Goal: Transaction & Acquisition: Download file/media

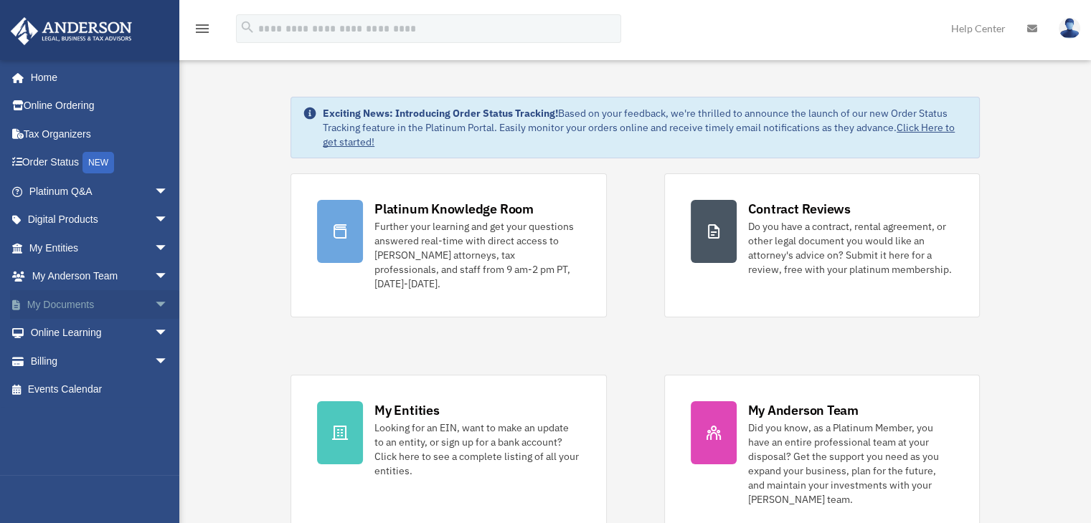
click at [154, 303] on span "arrow_drop_down" at bounding box center [168, 304] width 29 height 29
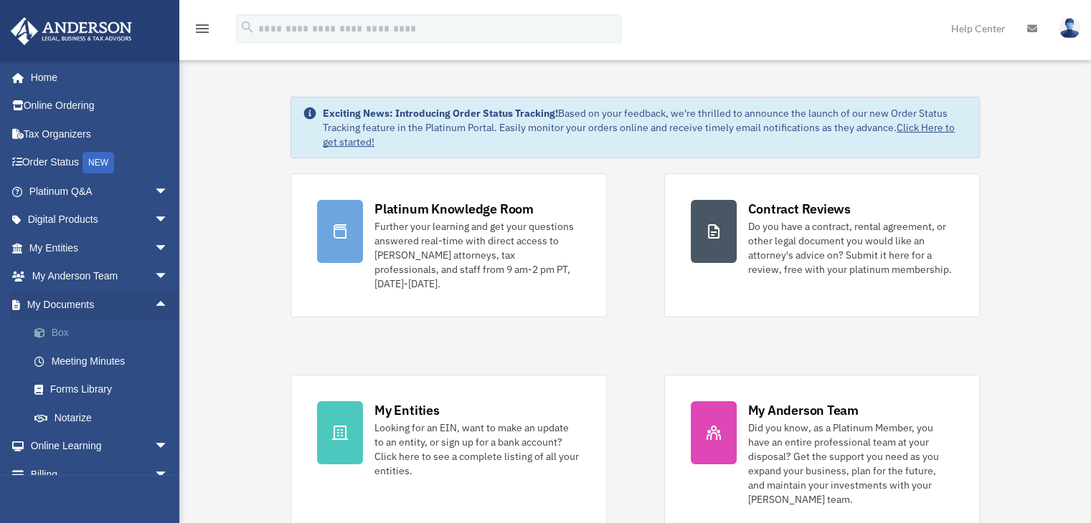
click at [54, 334] on link "Box" at bounding box center [105, 333] width 170 height 29
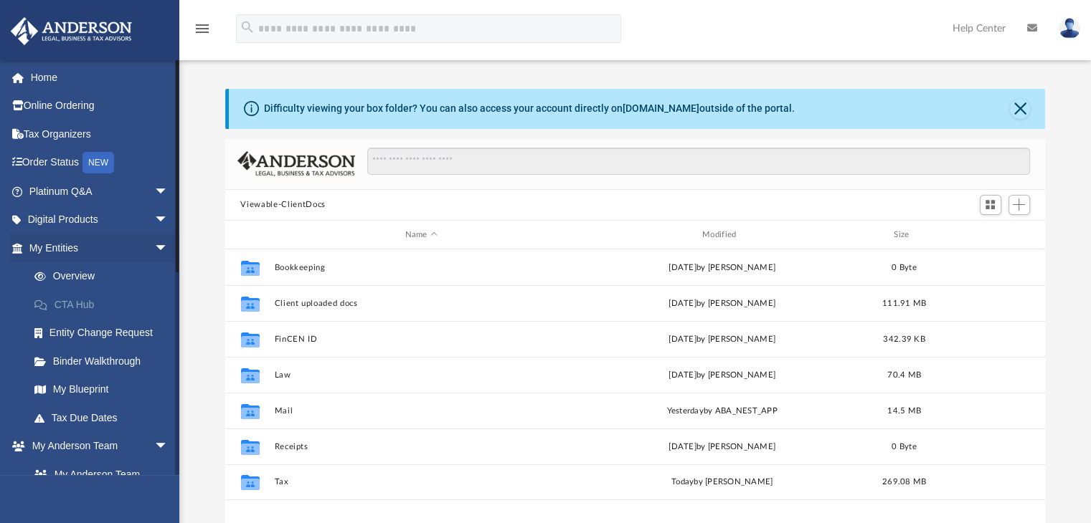
scroll to position [315, 809]
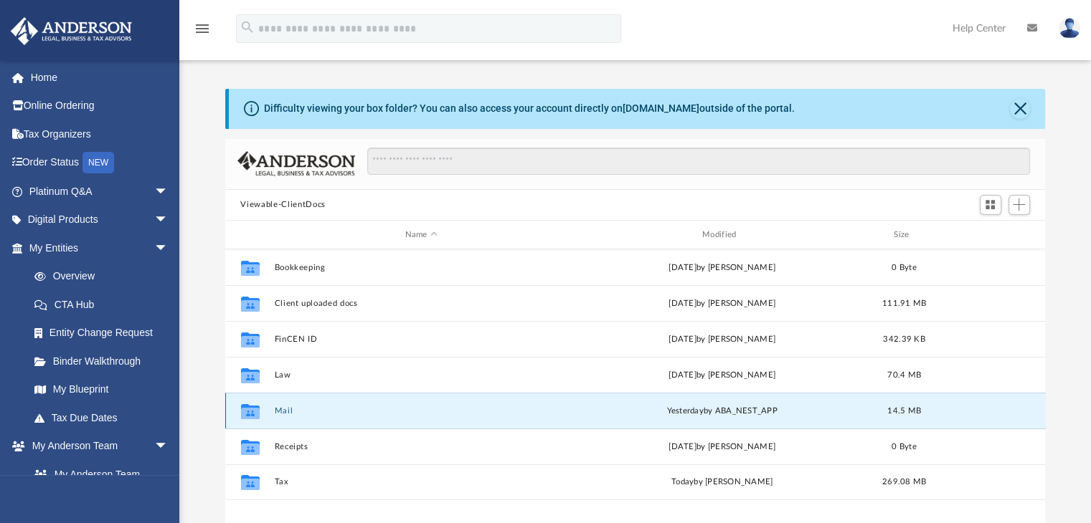
click at [285, 411] on button "Mail" at bounding box center [421, 411] width 294 height 9
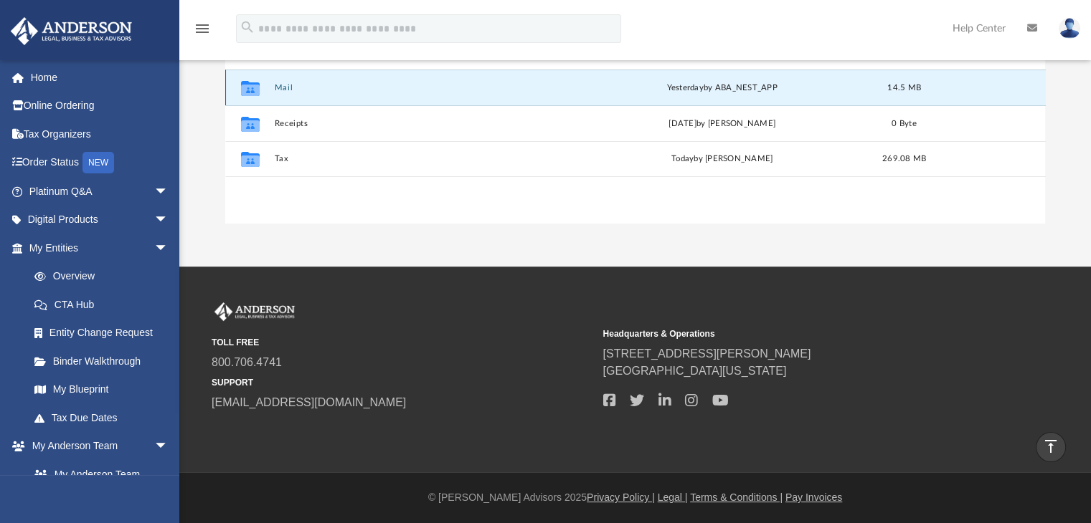
click at [288, 89] on button "Mail" at bounding box center [421, 87] width 294 height 9
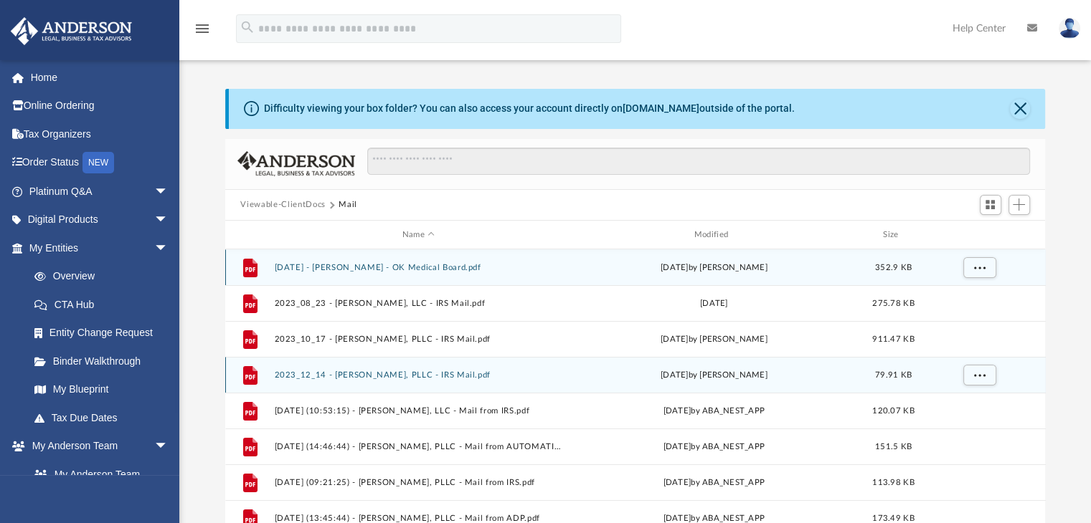
drag, startPoint x: 1024, startPoint y: 276, endPoint x: 1027, endPoint y: 363, distance: 86.8
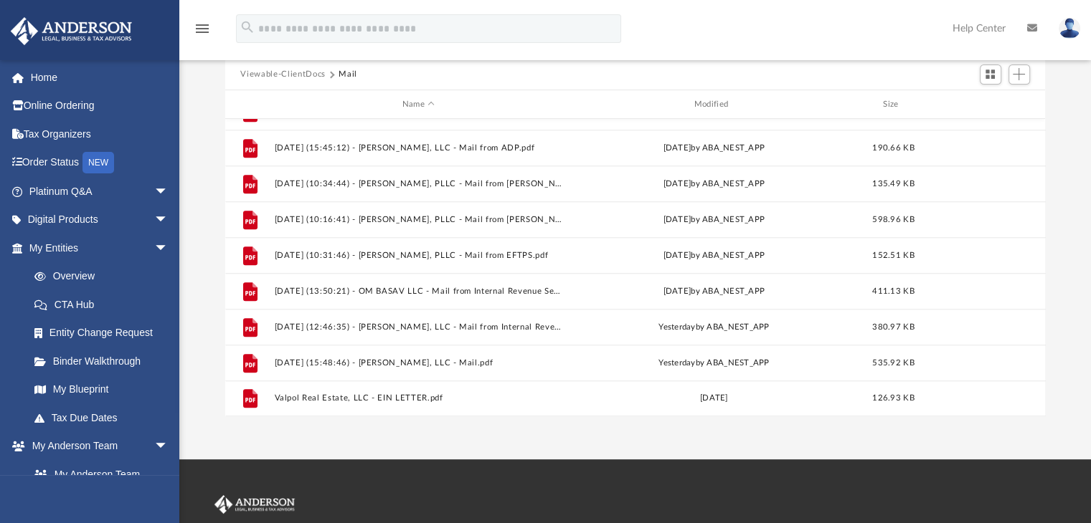
scroll to position [132, 0]
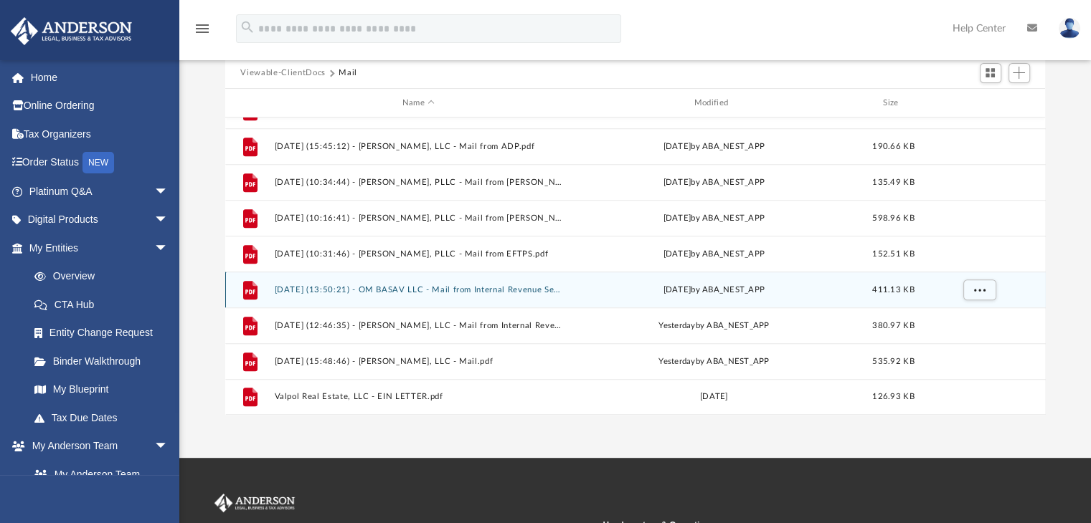
click at [513, 291] on button "[DATE] (13:50:21) - OM BASAV LLC - Mail from Internal Revenue Service.pdf" at bounding box center [418, 289] width 289 height 9
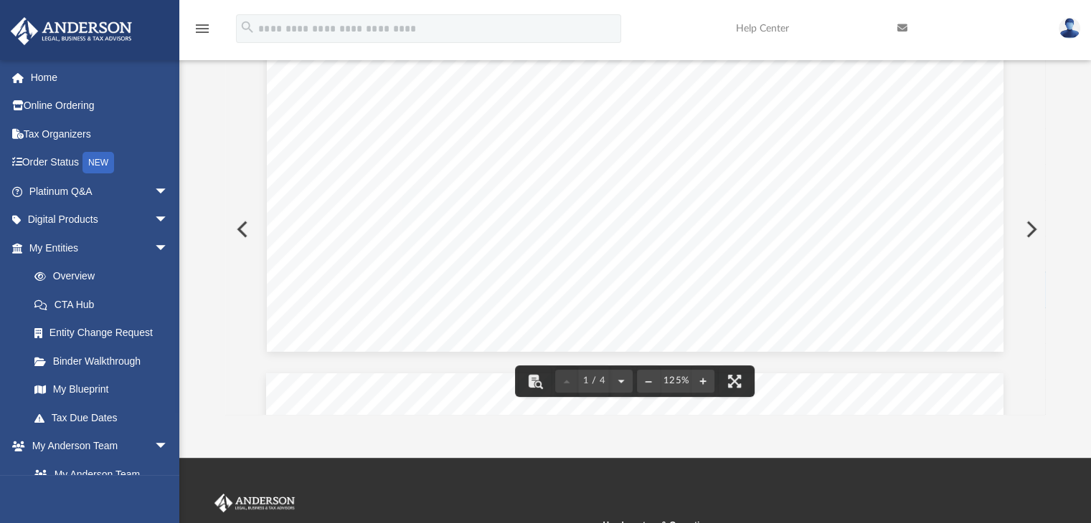
scroll to position [323, 0]
click at [1030, 229] on button "Preview" at bounding box center [1030, 229] width 32 height 40
drag, startPoint x: 1046, startPoint y: 85, endPoint x: 1044, endPoint y: 127, distance: 42.4
click at [1044, 127] on div "Difficulty viewing your box folder? You can also access your account directly o…" at bounding box center [634, 186] width 911 height 458
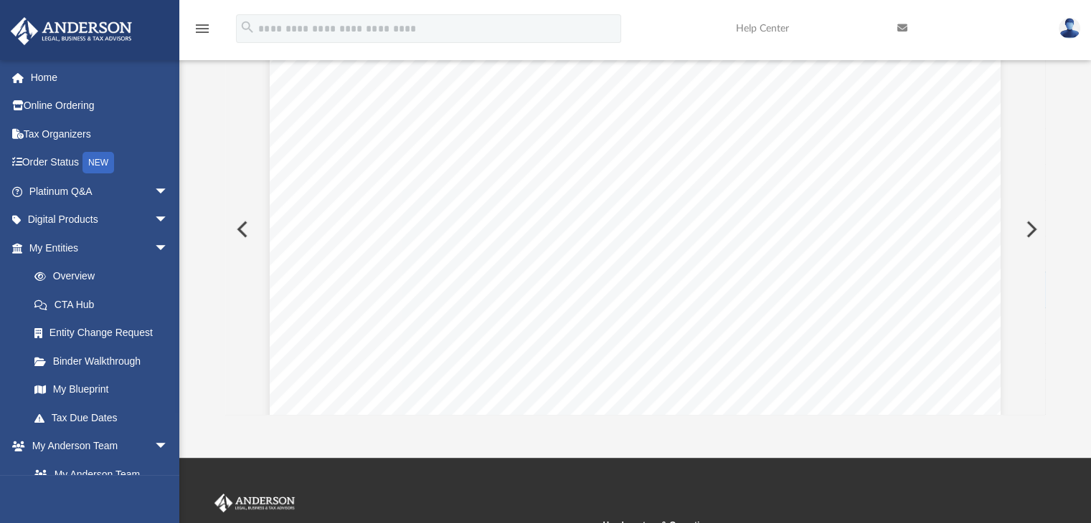
click at [1030, 233] on button "Preview" at bounding box center [1030, 229] width 32 height 40
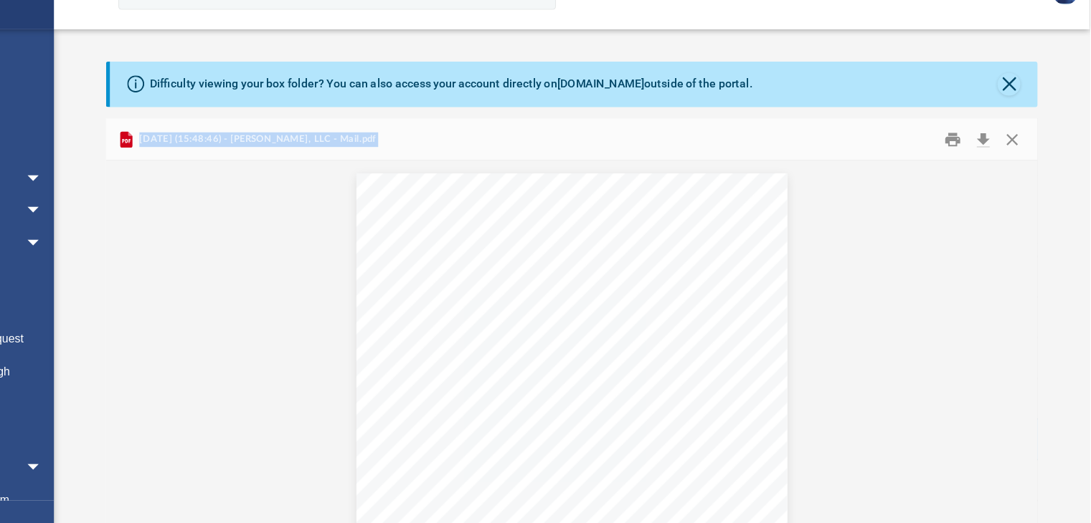
scroll to position [0, 0]
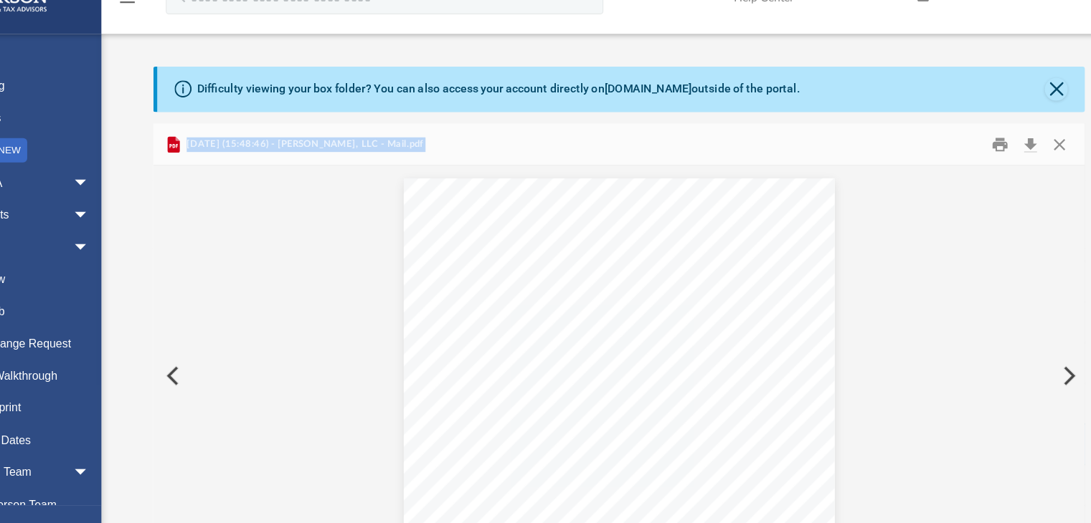
click at [241, 360] on button "Preview" at bounding box center [241, 361] width 32 height 40
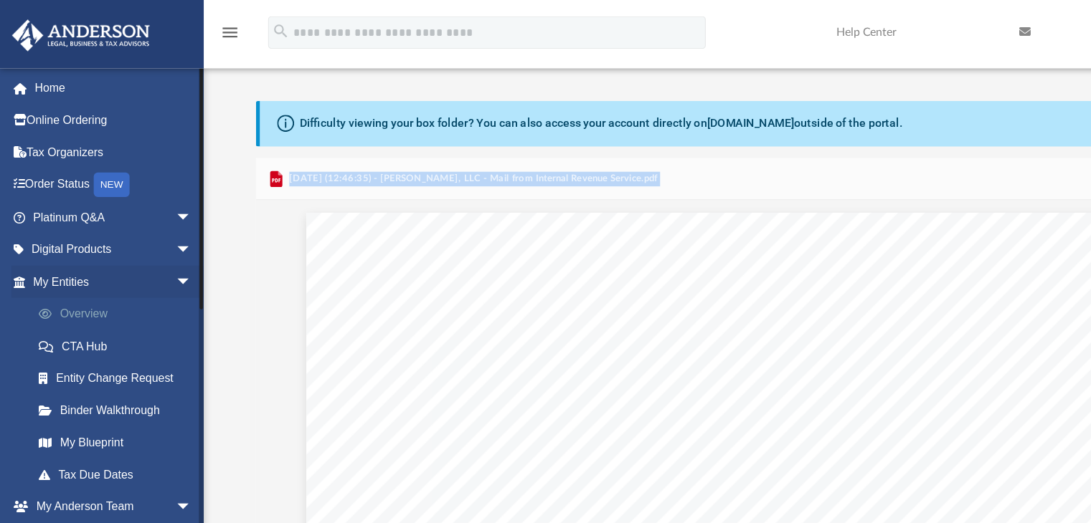
click at [77, 282] on link "Overview" at bounding box center [105, 276] width 170 height 29
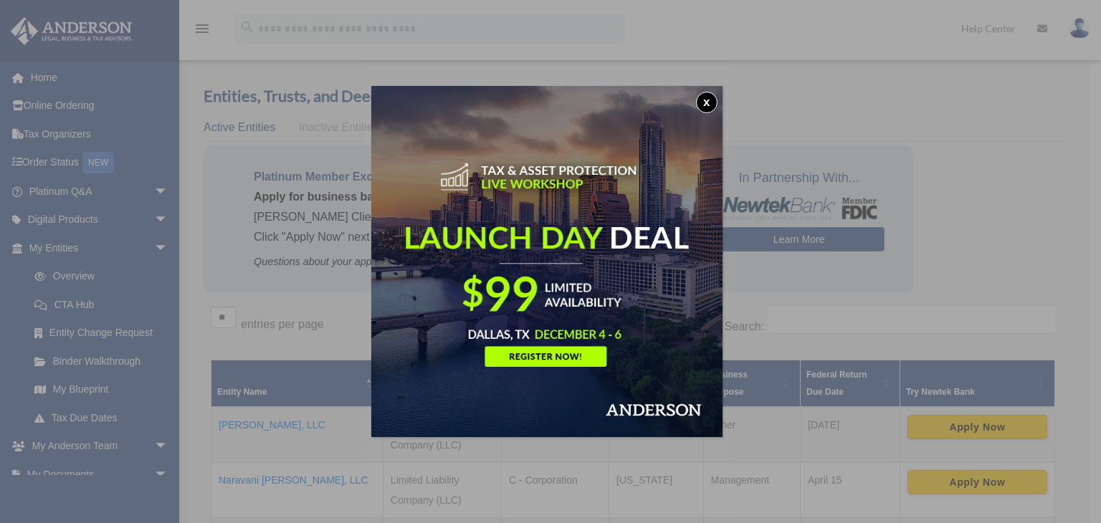
click at [713, 98] on button "x" at bounding box center [707, 103] width 22 height 22
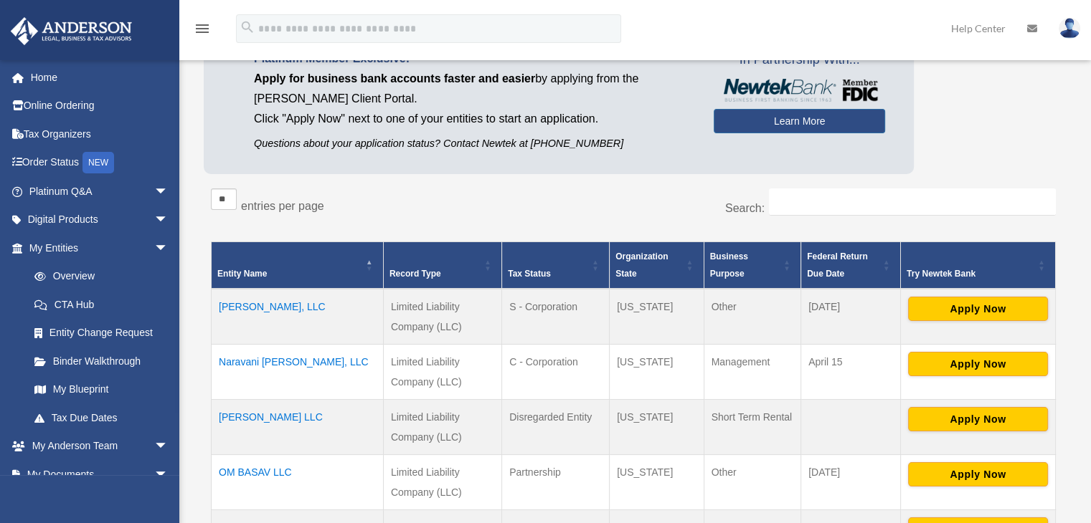
scroll to position [126, 0]
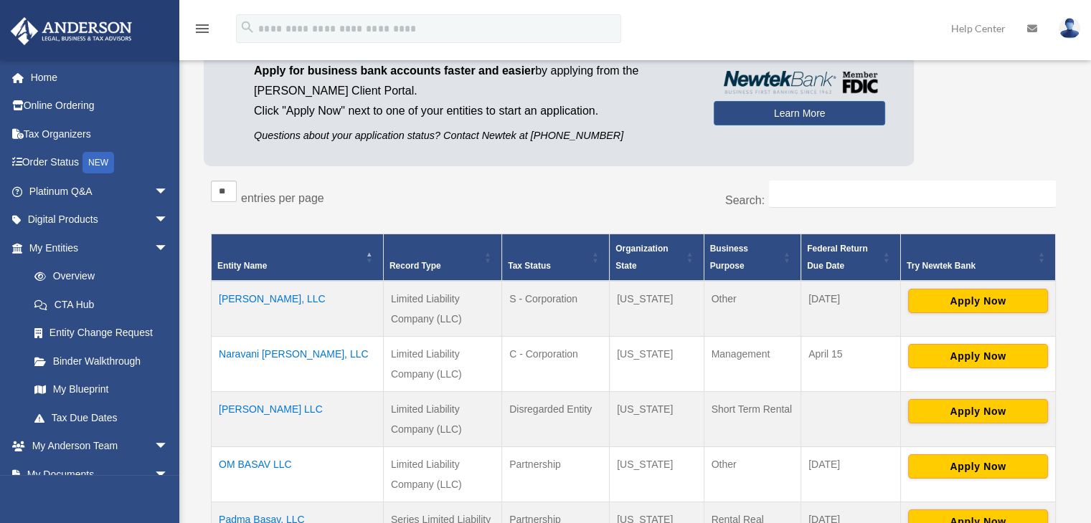
click at [267, 359] on td "Naravani [PERSON_NAME], LLC" at bounding box center [298, 363] width 172 height 55
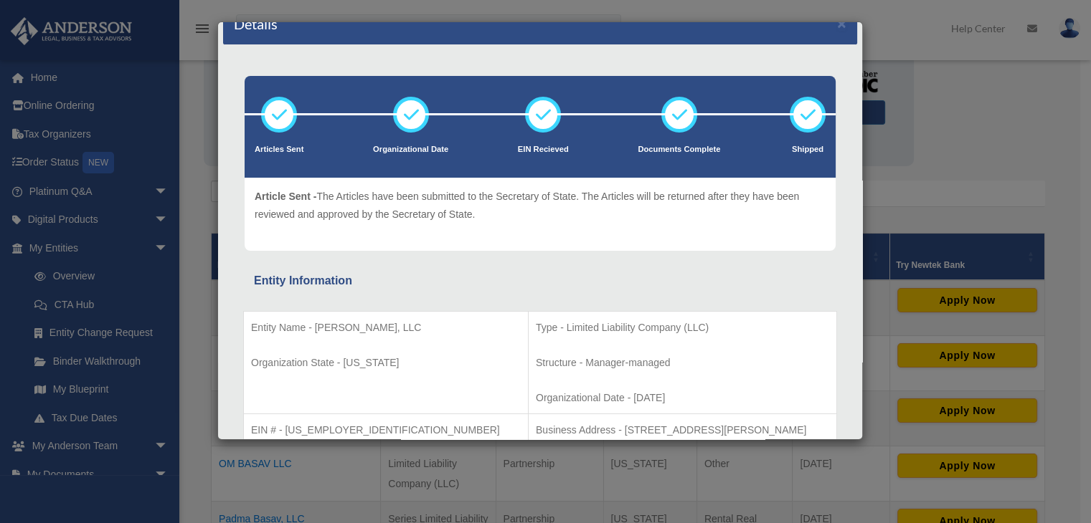
scroll to position [0, 0]
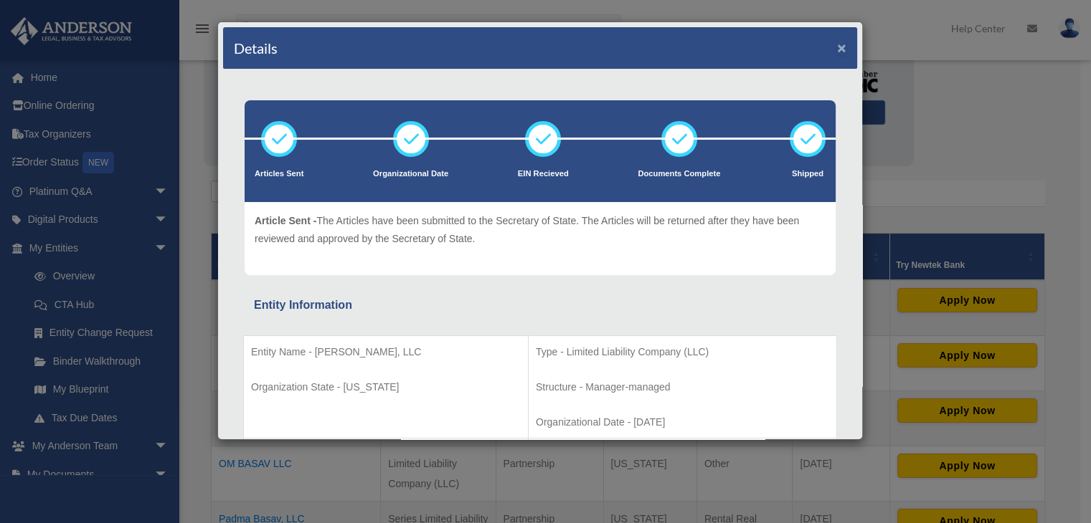
click at [837, 41] on button "×" at bounding box center [841, 47] width 9 height 15
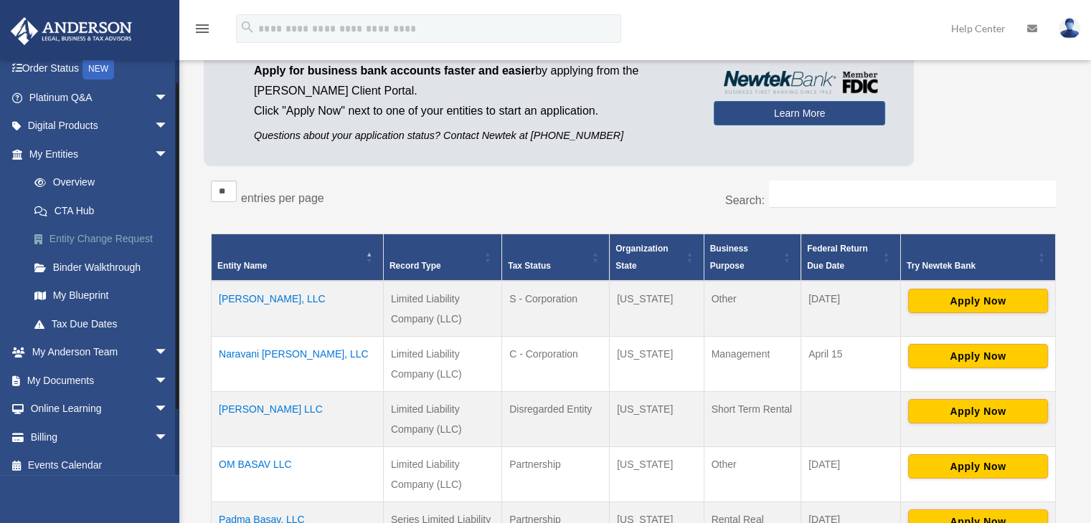
scroll to position [101, 0]
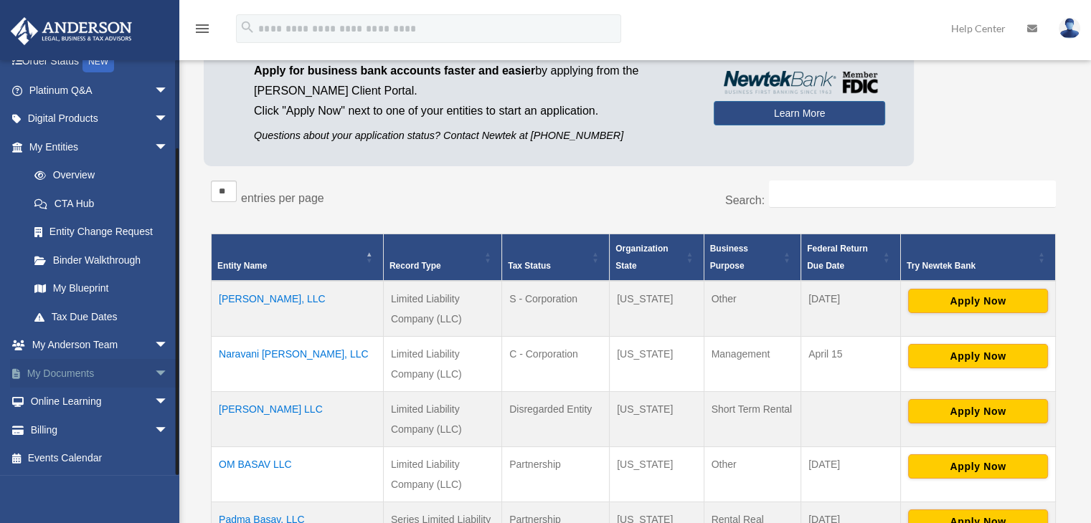
click at [154, 366] on span "arrow_drop_down" at bounding box center [168, 373] width 29 height 29
click at [67, 402] on link "Box" at bounding box center [105, 402] width 170 height 29
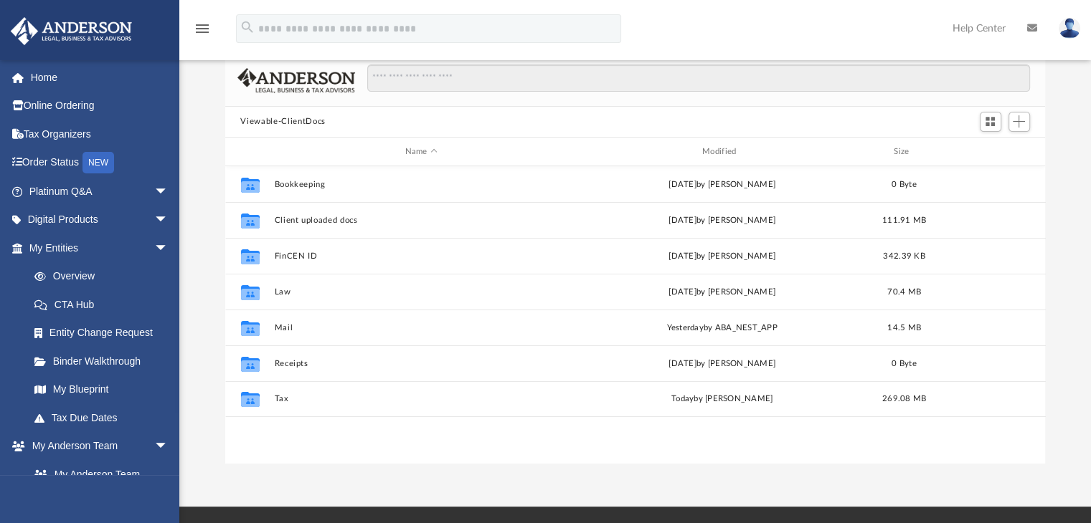
scroll to position [80, 0]
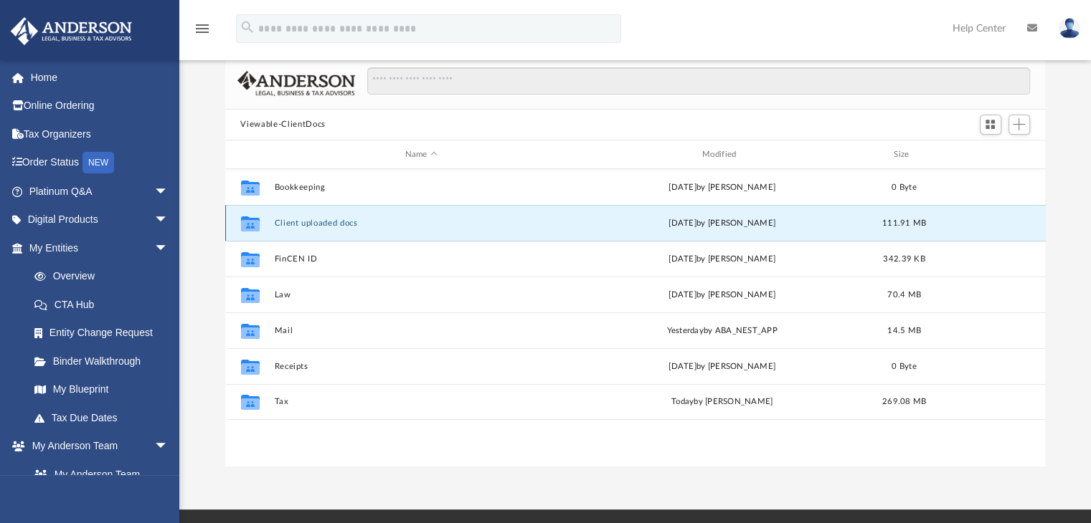
click at [305, 222] on button "Client uploaded docs" at bounding box center [421, 223] width 294 height 9
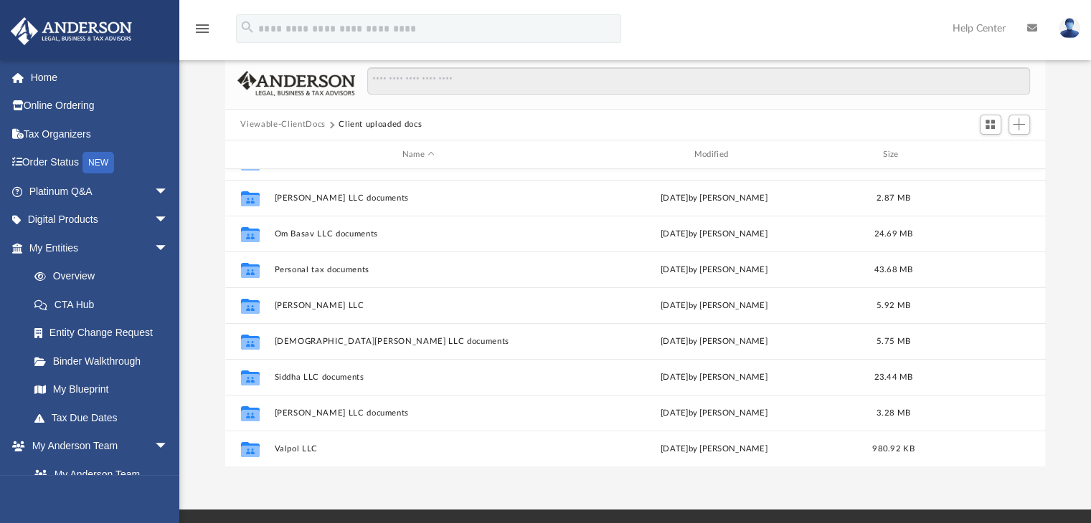
scroll to position [0, 0]
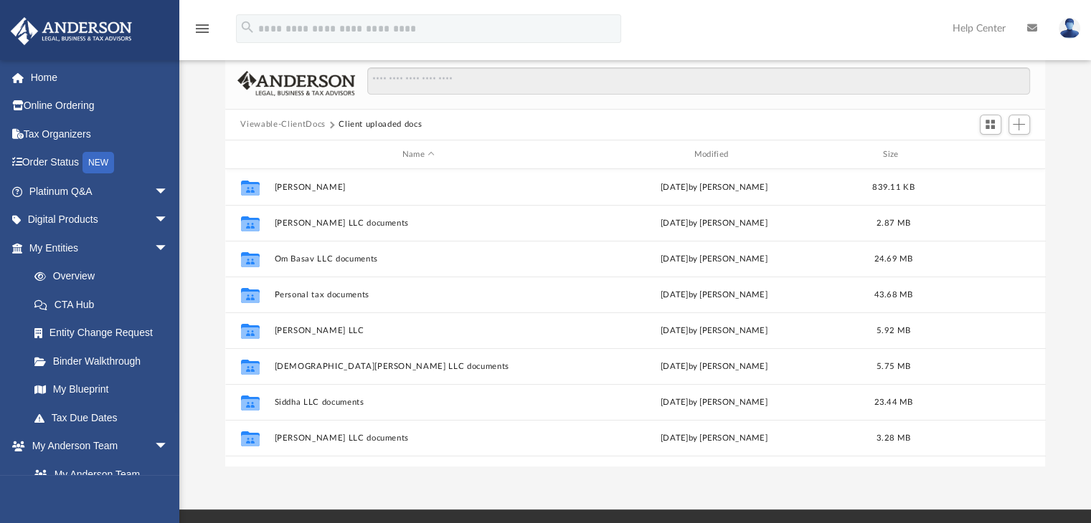
click at [275, 123] on button "Viewable-ClientDocs" at bounding box center [282, 124] width 85 height 13
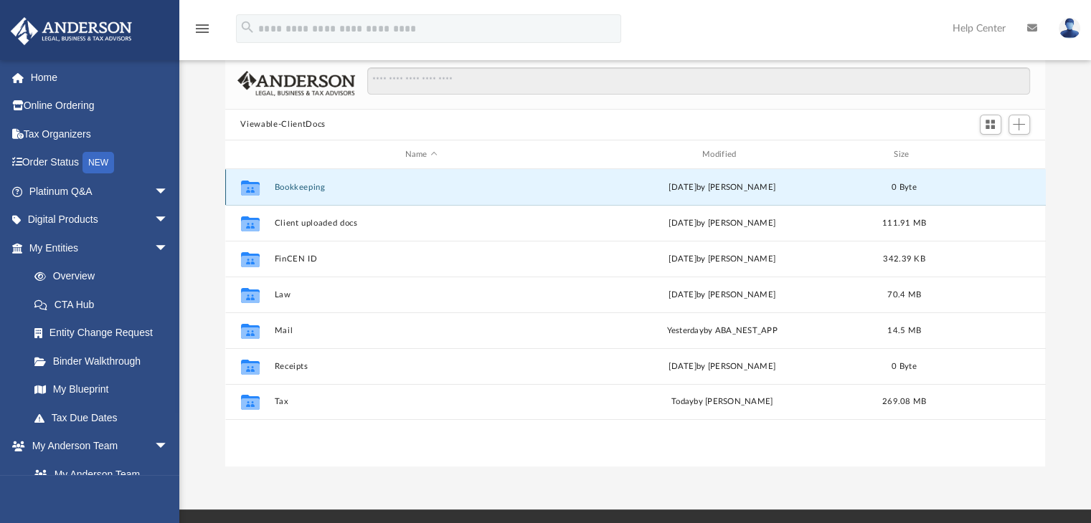
click at [313, 183] on button "Bookkeeping" at bounding box center [421, 187] width 294 height 9
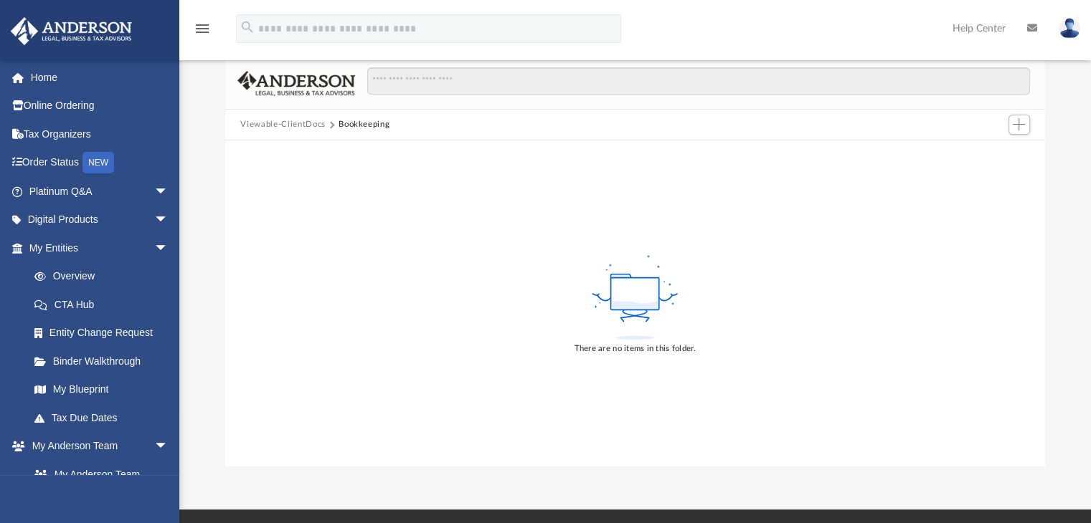
click at [293, 120] on button "Viewable-ClientDocs" at bounding box center [282, 124] width 85 height 13
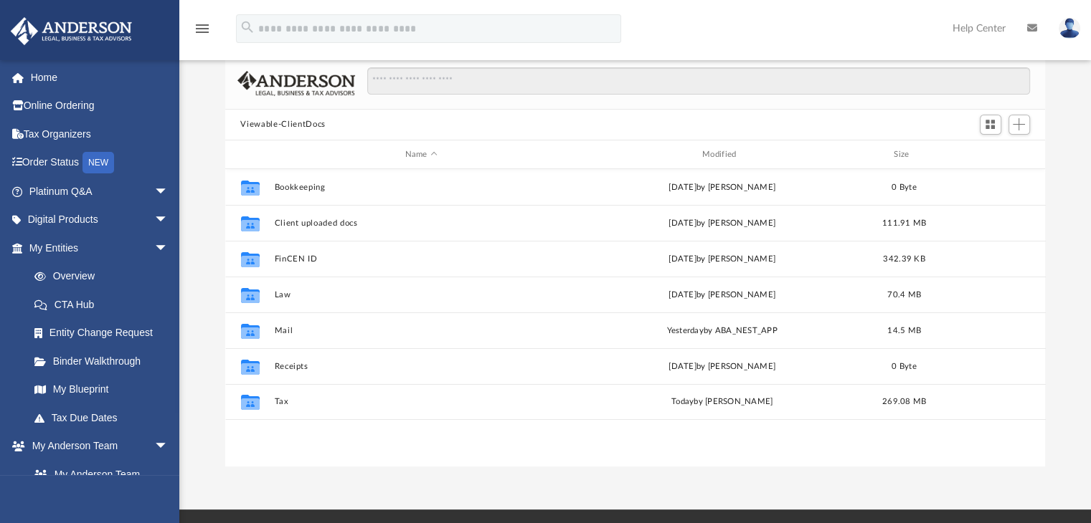
scroll to position [315, 809]
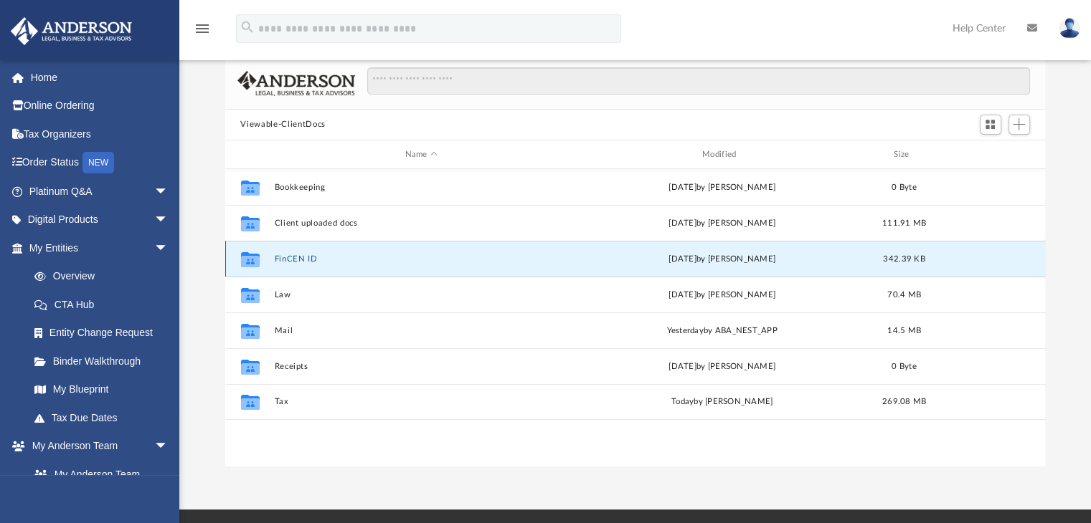
click at [295, 255] on button "FinCEN ID" at bounding box center [421, 259] width 294 height 9
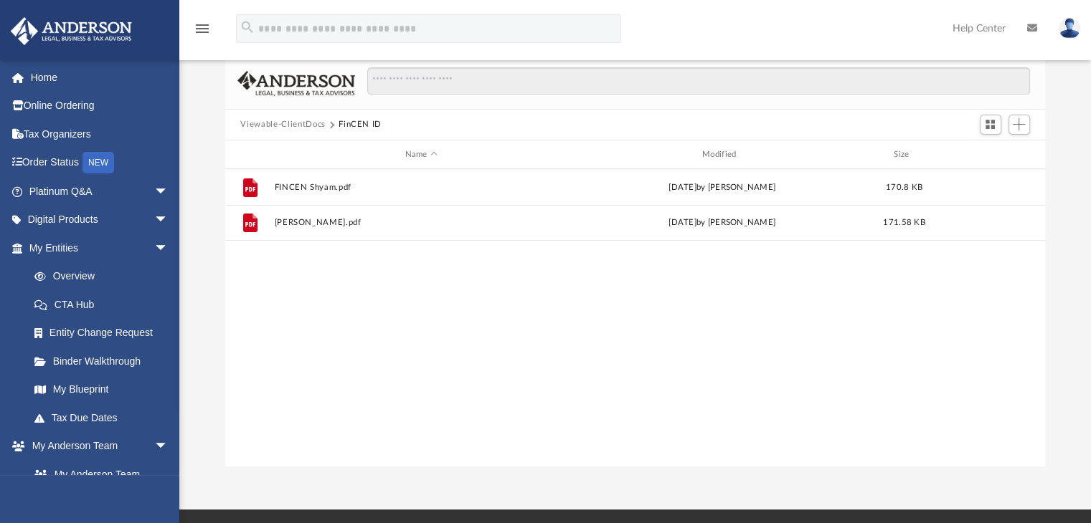
click at [292, 124] on button "Viewable-ClientDocs" at bounding box center [282, 124] width 85 height 13
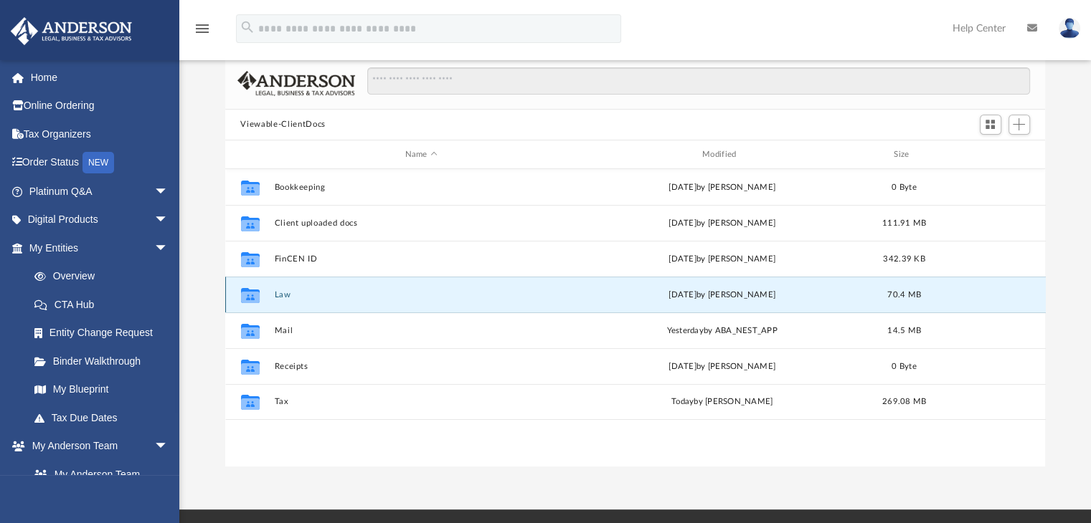
click at [283, 297] on button "Law" at bounding box center [421, 294] width 294 height 9
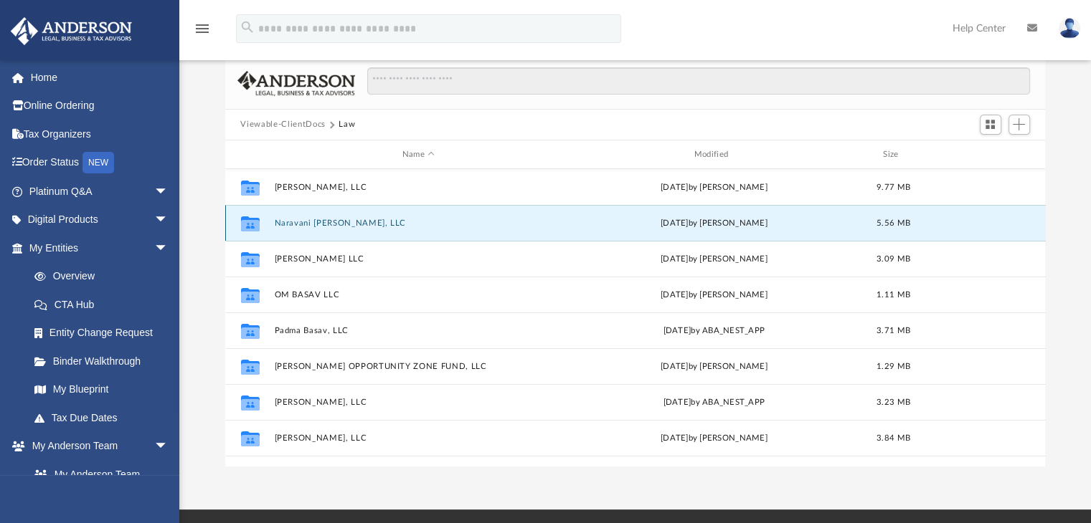
click at [325, 222] on button "Naravani [PERSON_NAME], LLC" at bounding box center [418, 223] width 289 height 9
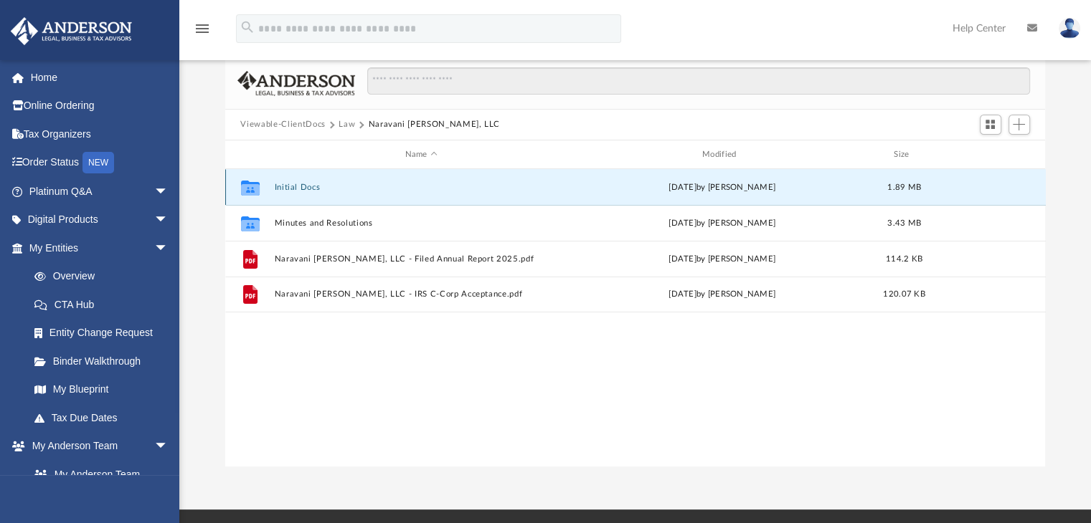
click at [308, 187] on button "Initial Docs" at bounding box center [421, 187] width 294 height 9
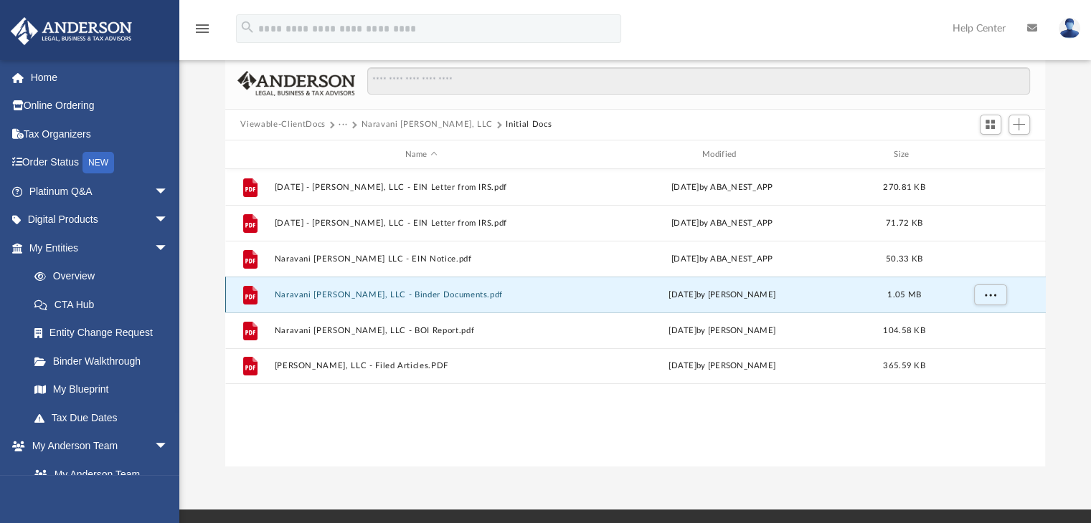
click at [397, 299] on button "Naravani Basav, LLC - Binder Documents.pdf" at bounding box center [421, 294] width 294 height 9
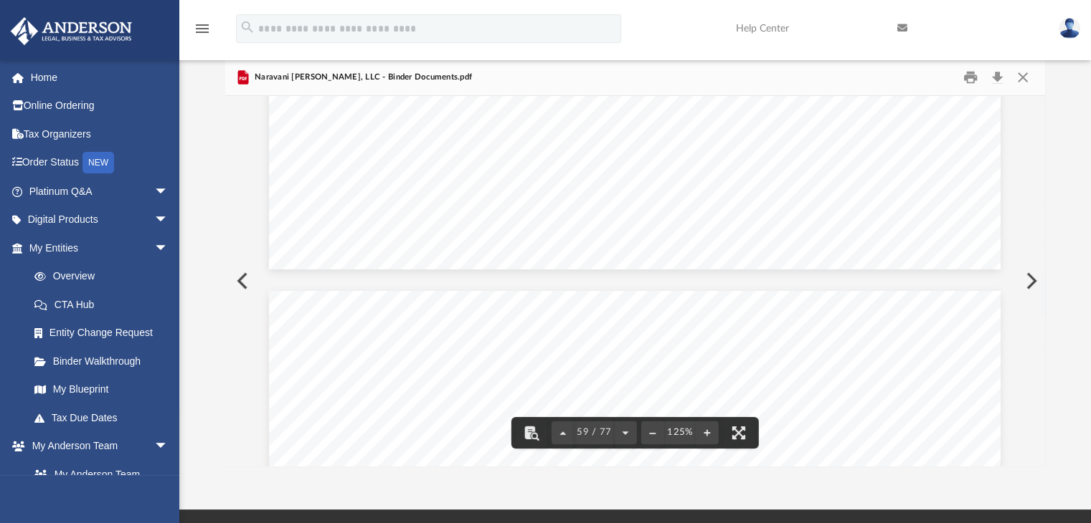
scroll to position [57241, 0]
click at [1021, 78] on button "Close" at bounding box center [1023, 77] width 26 height 22
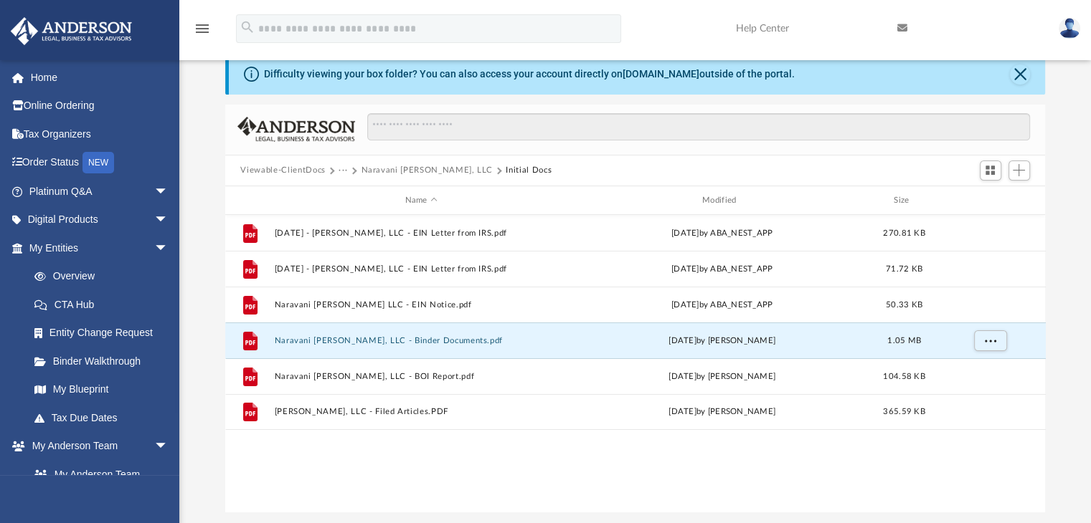
scroll to position [0, 0]
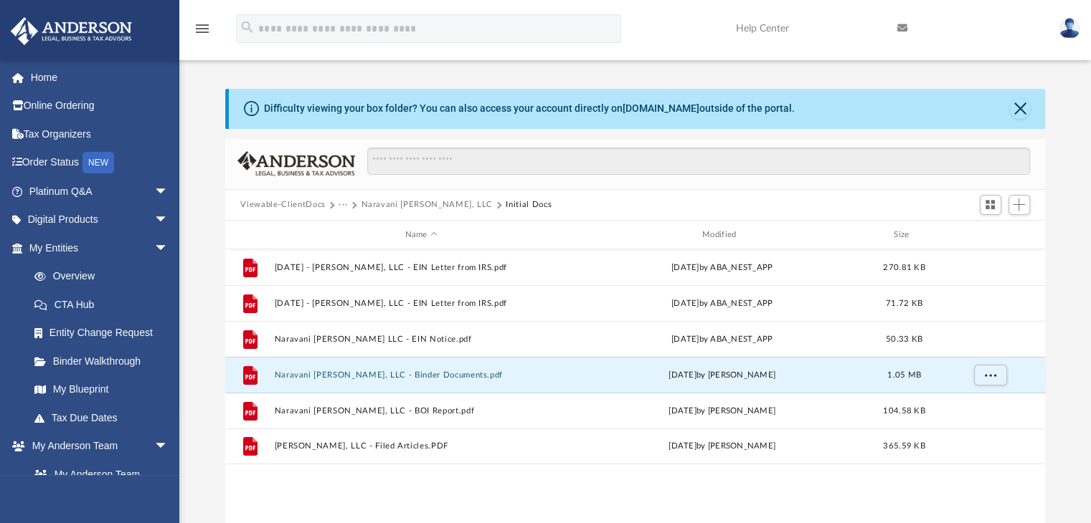
click at [295, 199] on button "Viewable-ClientDocs" at bounding box center [282, 205] width 85 height 13
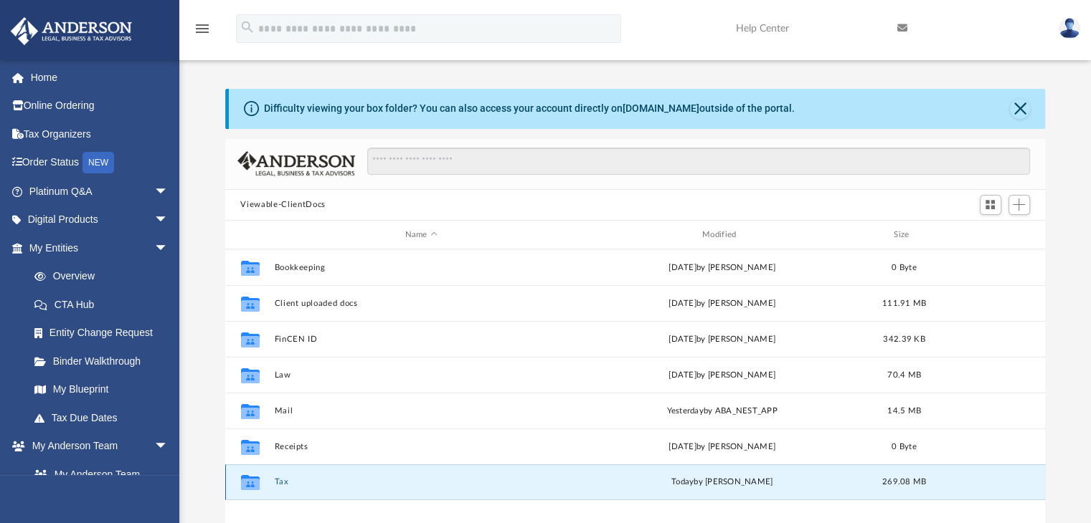
click at [283, 478] on button "Tax" at bounding box center [421, 482] width 294 height 9
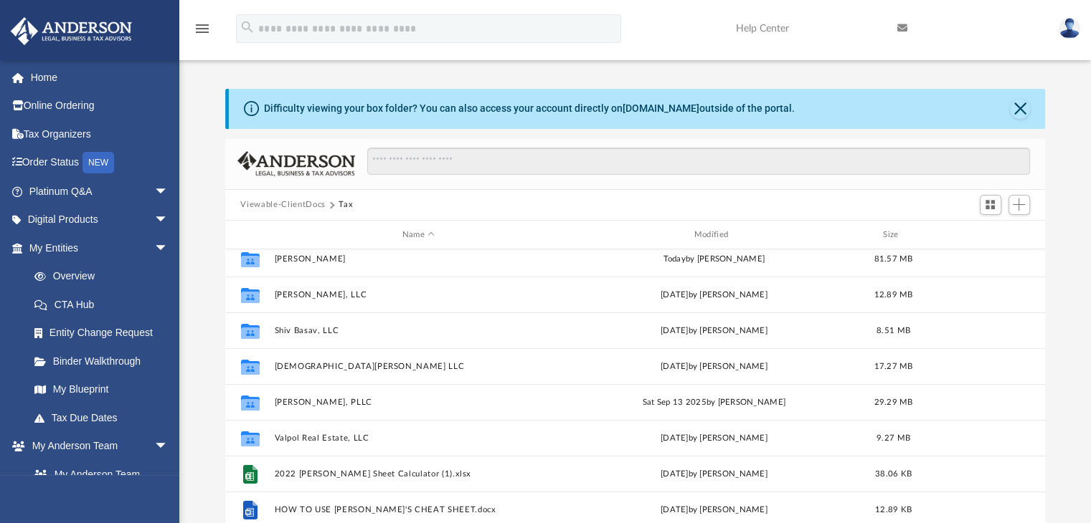
click at [283, 204] on button "Viewable-ClientDocs" at bounding box center [282, 205] width 85 height 13
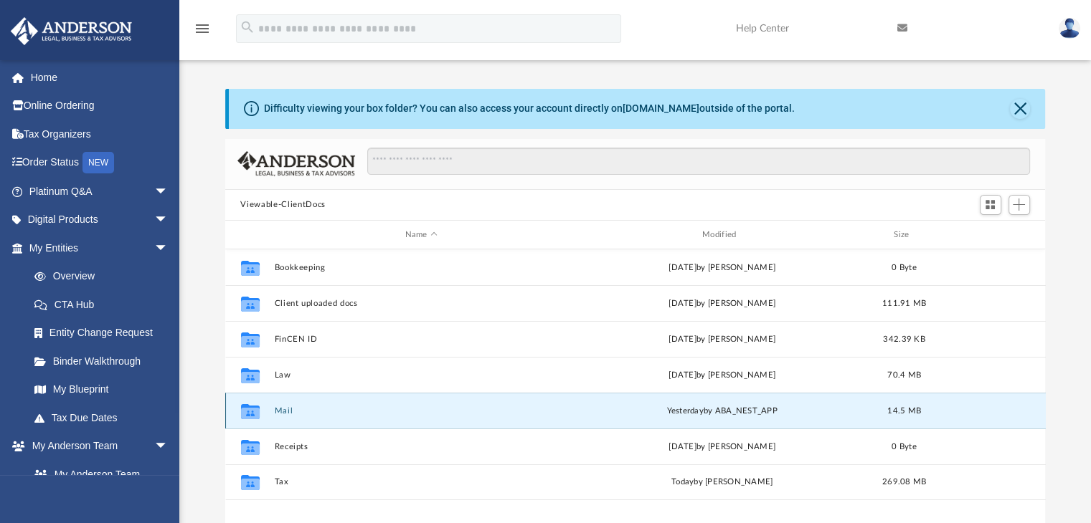
click at [287, 414] on button "Mail" at bounding box center [421, 411] width 294 height 9
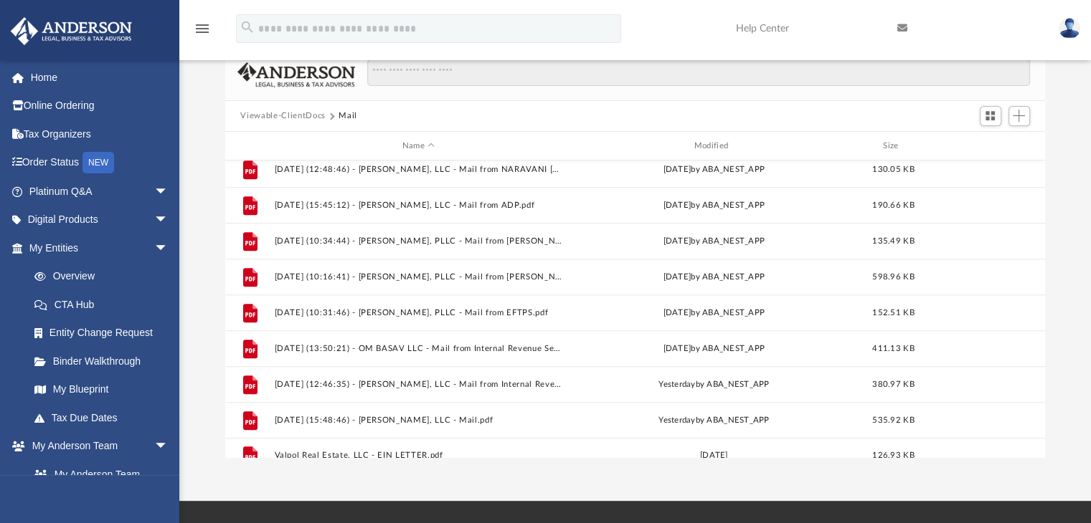
scroll to position [921, 0]
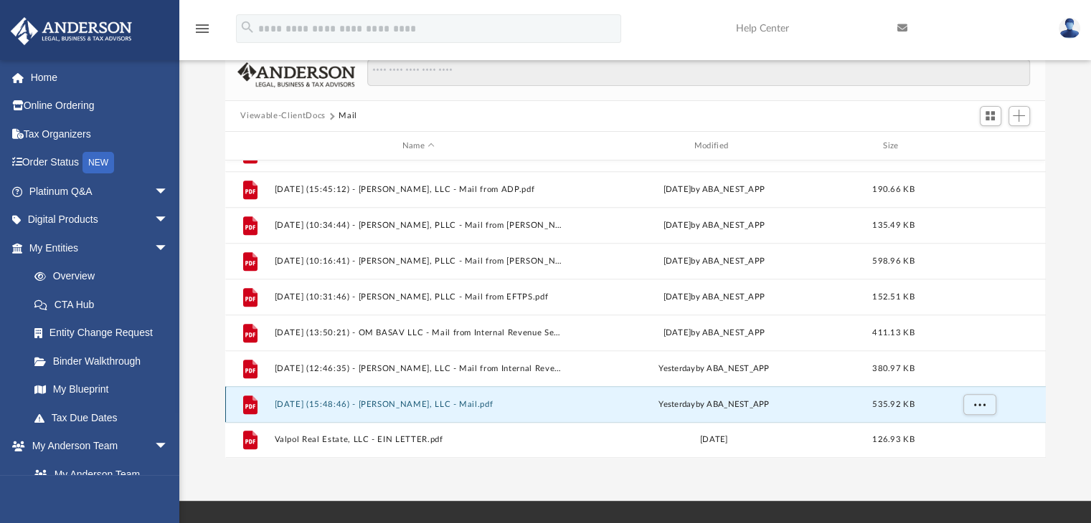
click at [422, 404] on button "2025.09.24 (15:48:46) - Lalitha Basav, LLC - Mail.pdf" at bounding box center [418, 404] width 289 height 9
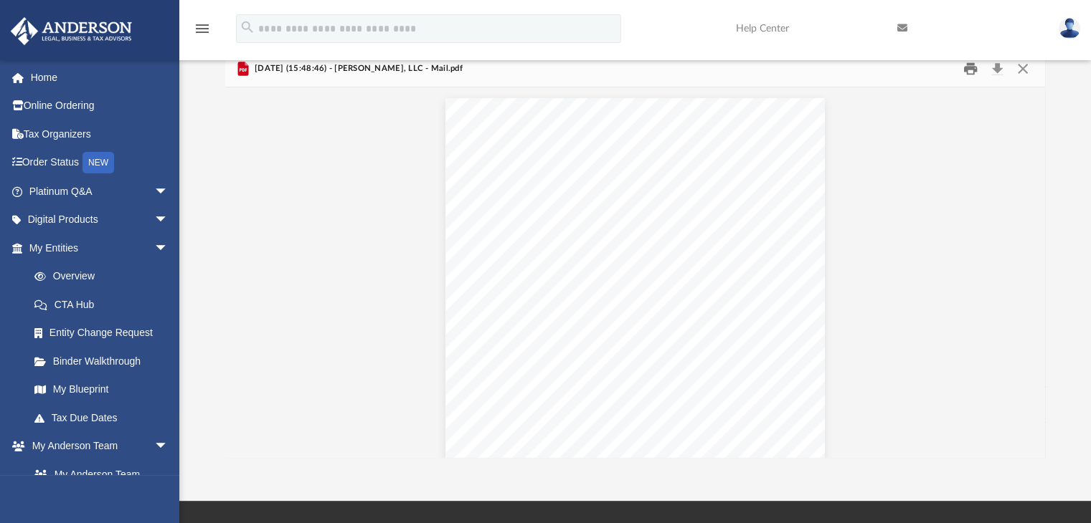
click at [972, 72] on button "Print" at bounding box center [970, 68] width 29 height 22
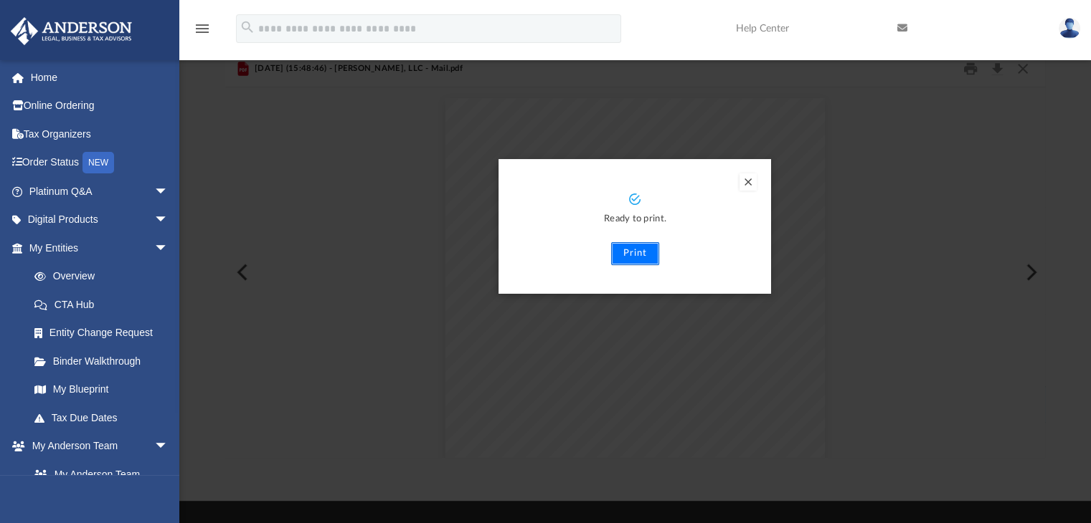
click at [644, 247] on button "Print" at bounding box center [635, 253] width 48 height 23
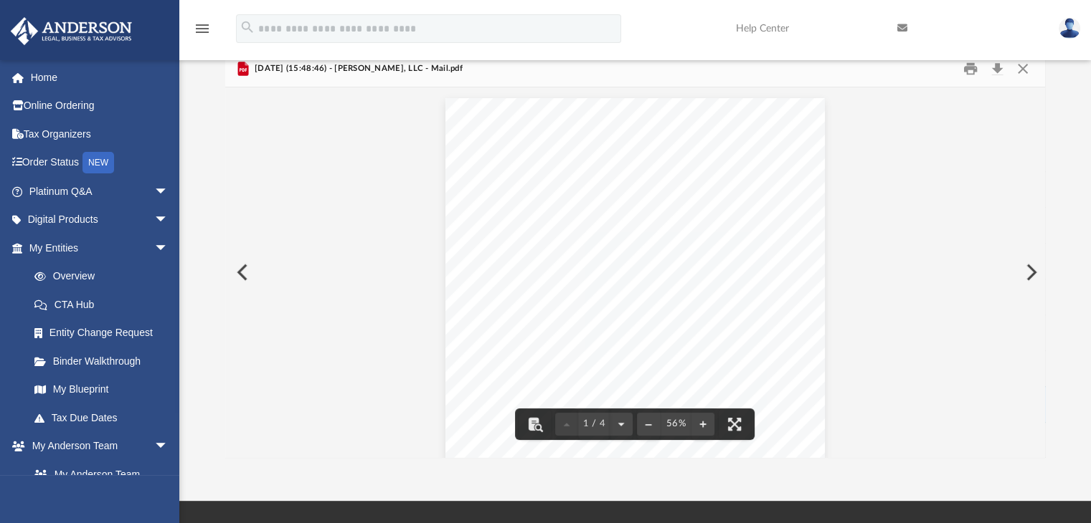
click at [245, 275] on button "Preview" at bounding box center [241, 272] width 32 height 40
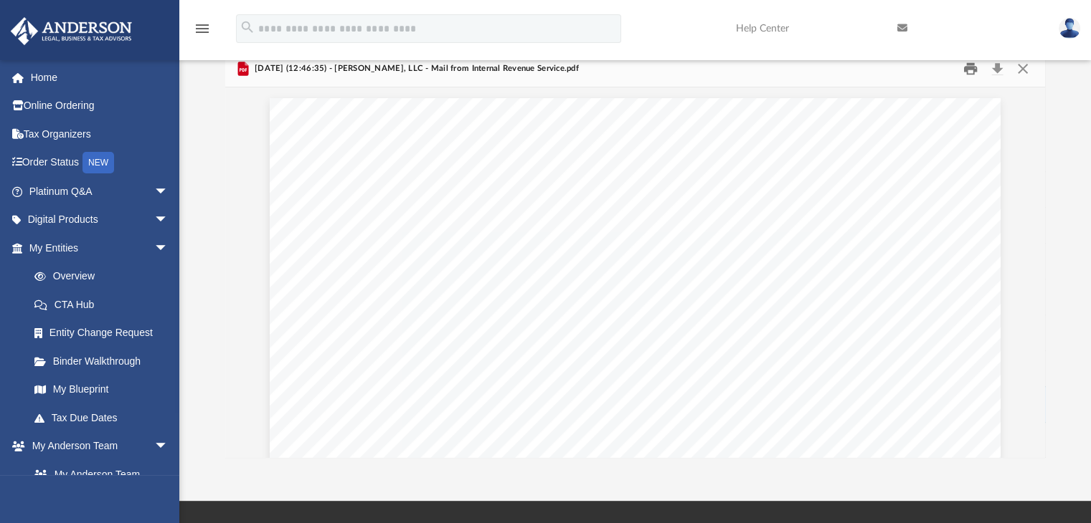
click at [972, 67] on button "Print" at bounding box center [970, 68] width 29 height 22
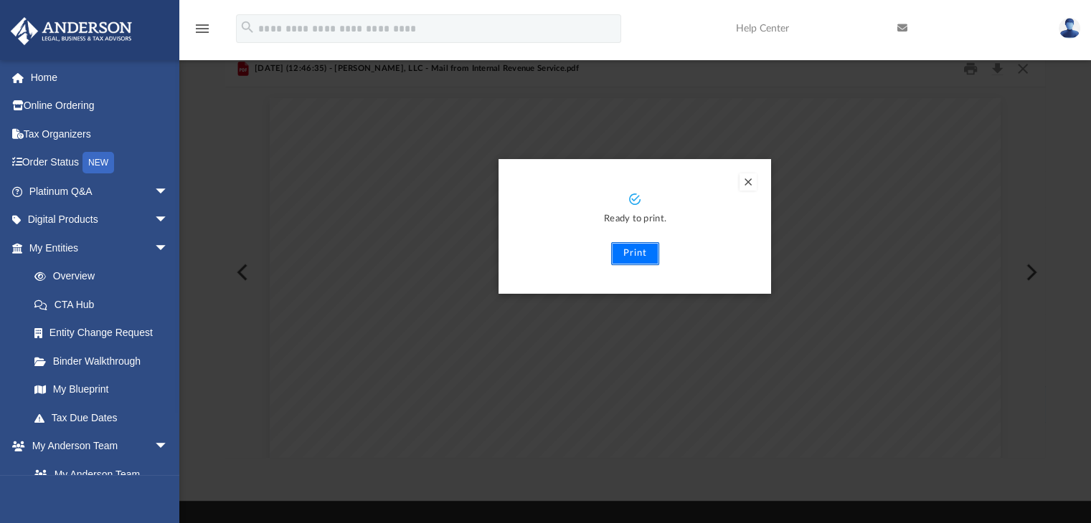
click at [640, 250] on button "Print" at bounding box center [635, 253] width 48 height 23
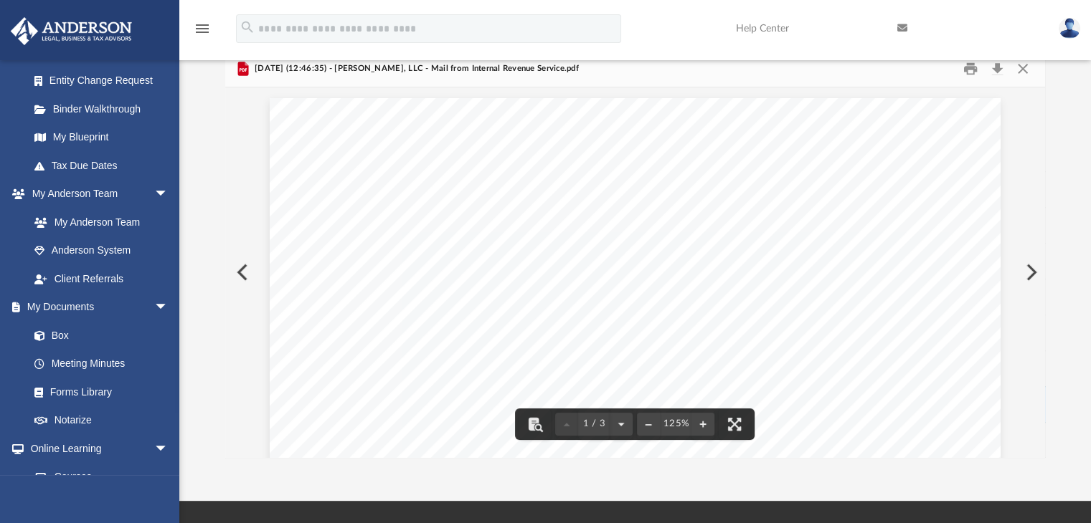
scroll to position [256, 0]
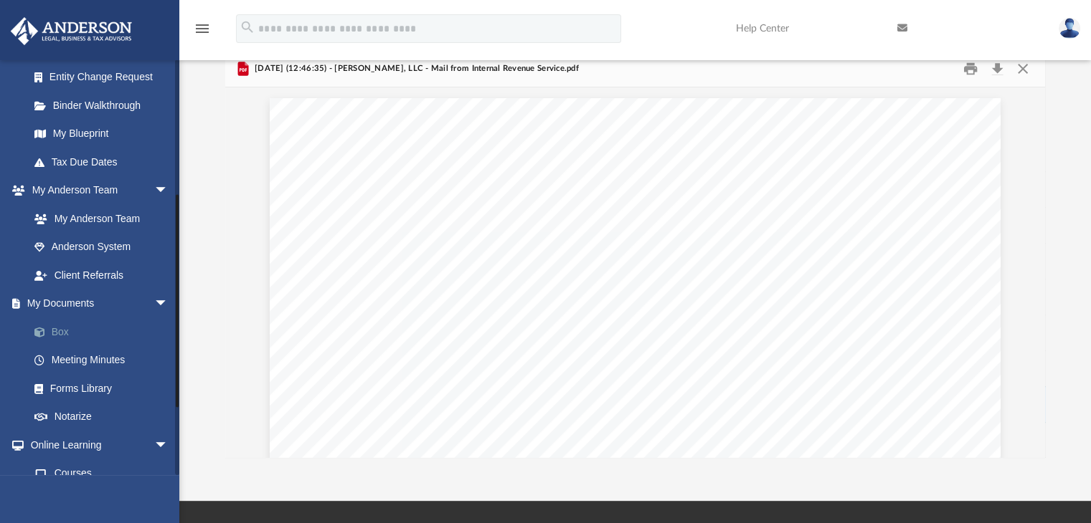
click at [70, 333] on link "Box" at bounding box center [105, 332] width 170 height 29
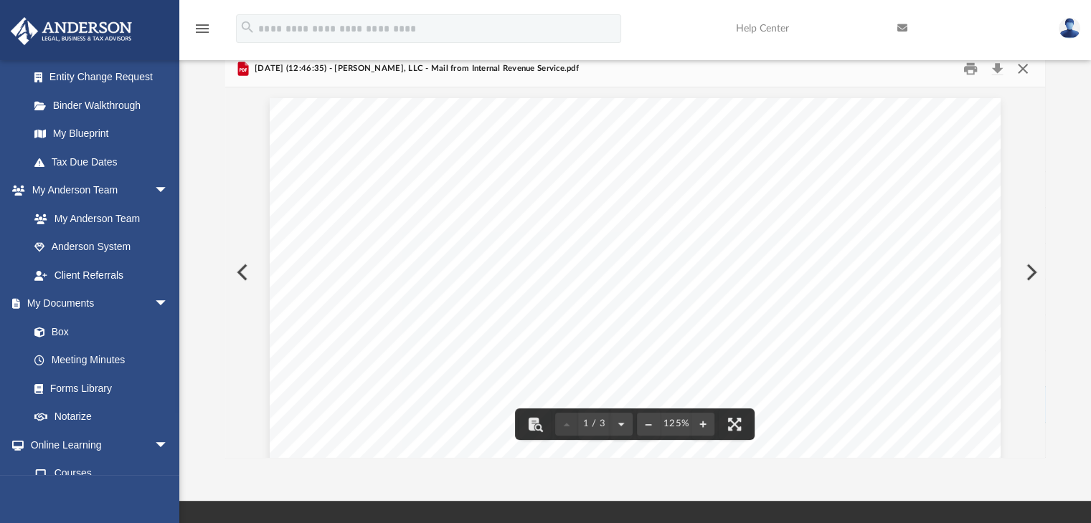
click at [1025, 68] on button "Close" at bounding box center [1023, 68] width 26 height 22
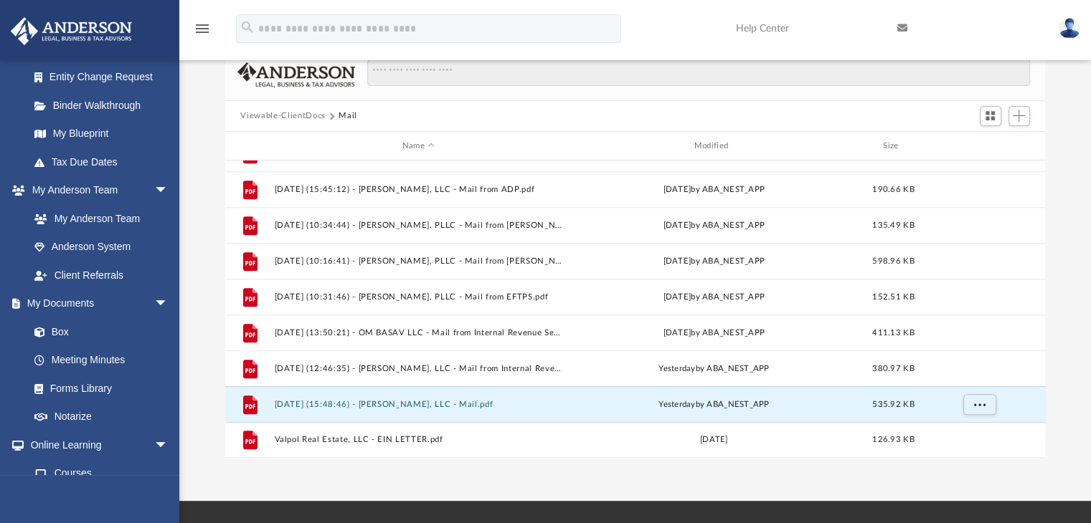
click at [281, 109] on div "Viewable-ClientDocs Mail" at bounding box center [635, 117] width 820 height 32
click at [279, 111] on button "Viewable-ClientDocs" at bounding box center [282, 116] width 85 height 13
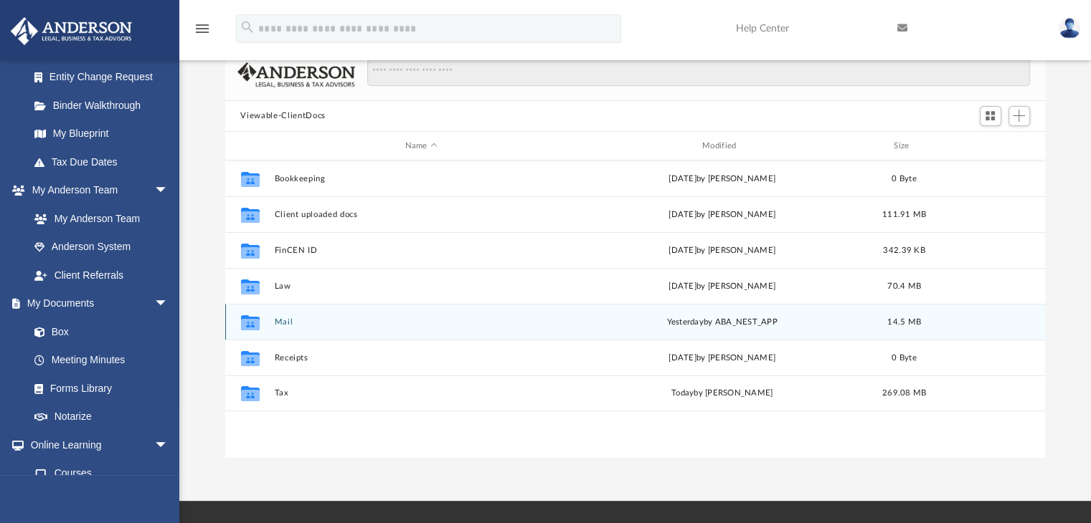
click at [285, 323] on button "Mail" at bounding box center [421, 322] width 294 height 9
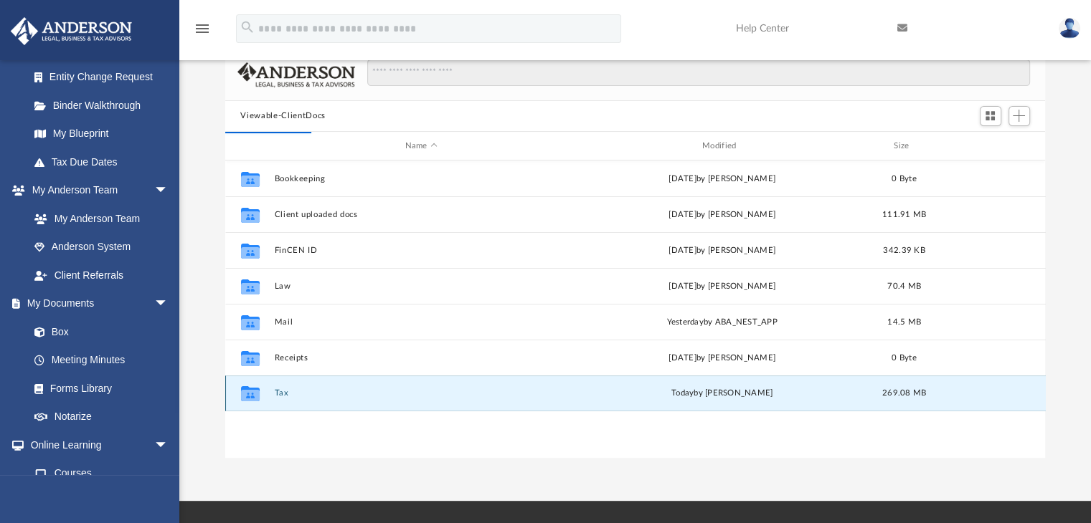
click at [280, 394] on button "Tax" at bounding box center [421, 393] width 294 height 9
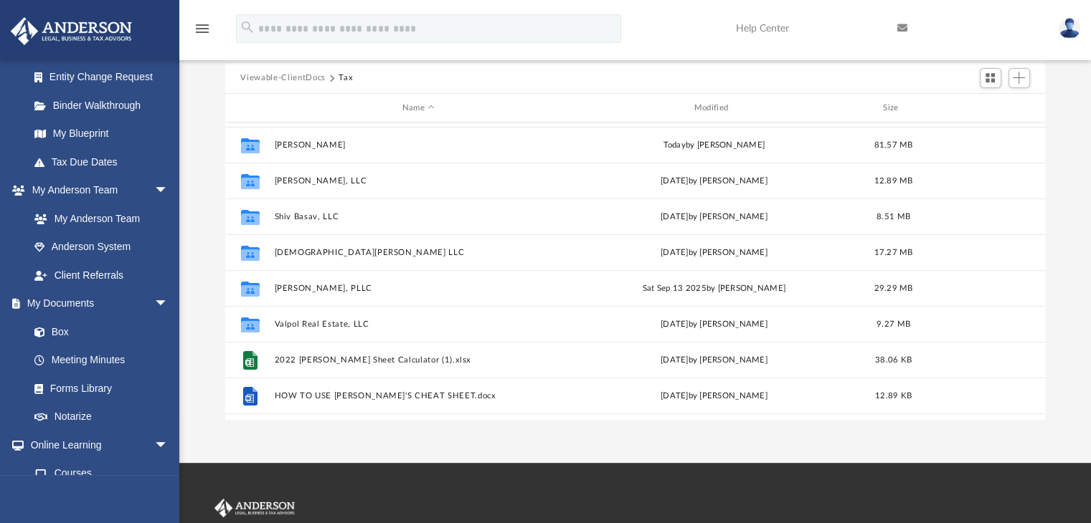
scroll to position [252, 0]
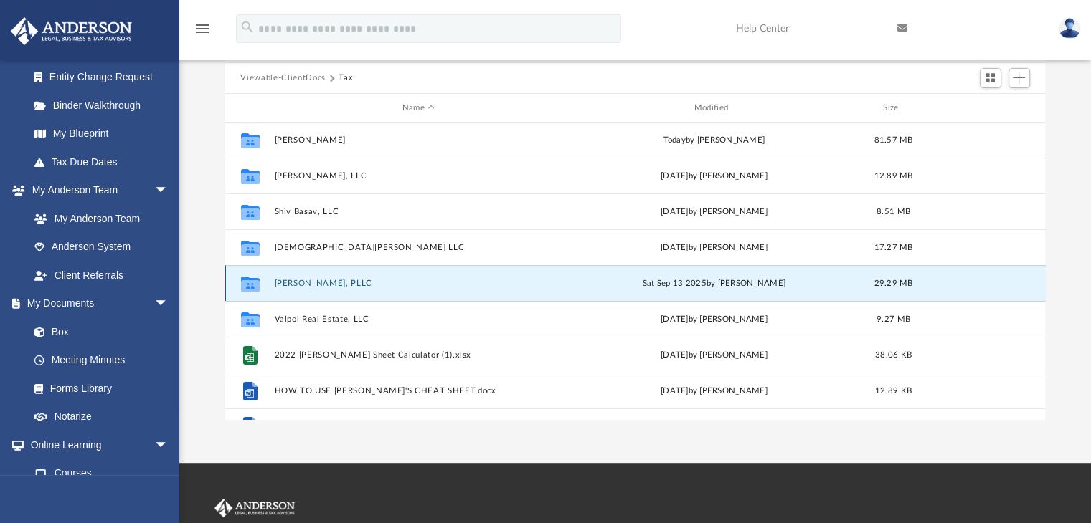
click at [296, 282] on button "Siddhi Basav, PLLC" at bounding box center [418, 283] width 289 height 9
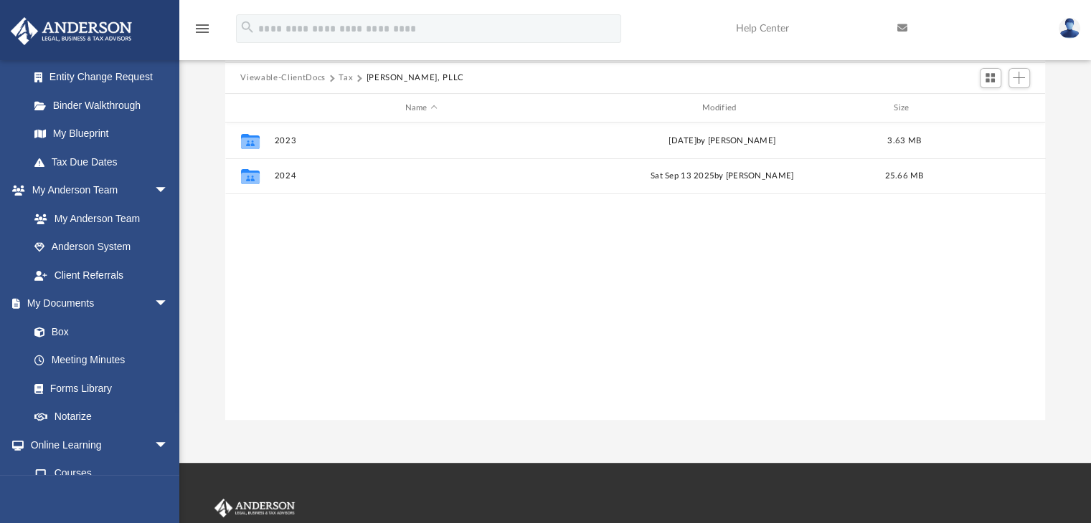
scroll to position [0, 0]
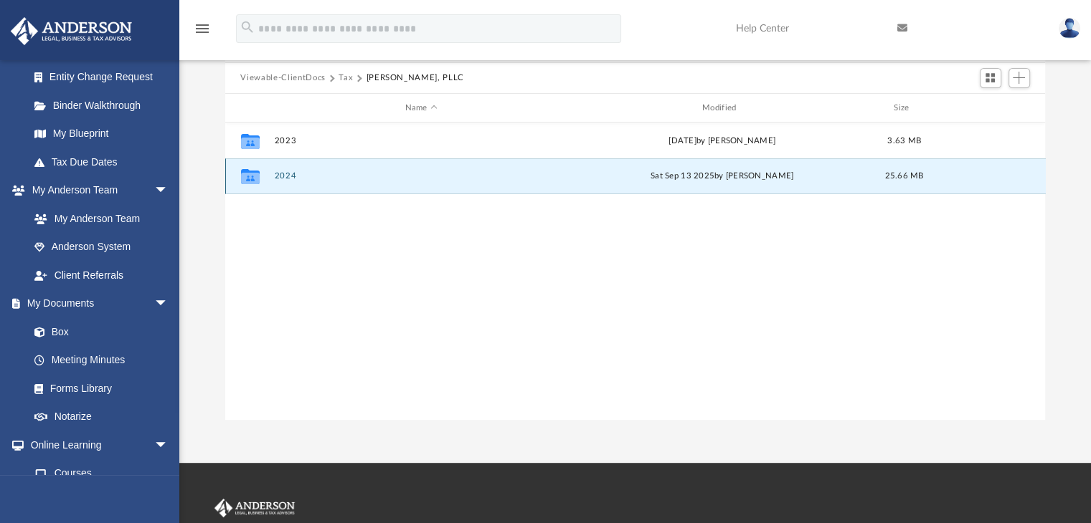
click at [285, 176] on button "2024" at bounding box center [421, 176] width 294 height 9
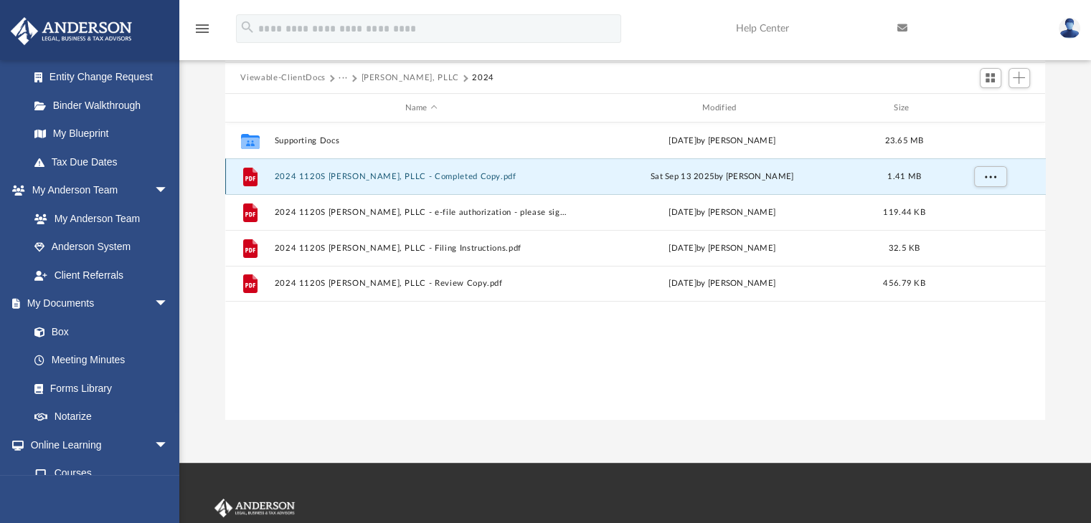
click at [366, 173] on button "2024 1120S Siddhi Basav, PLLC - Completed Copy.pdf" at bounding box center [421, 176] width 294 height 9
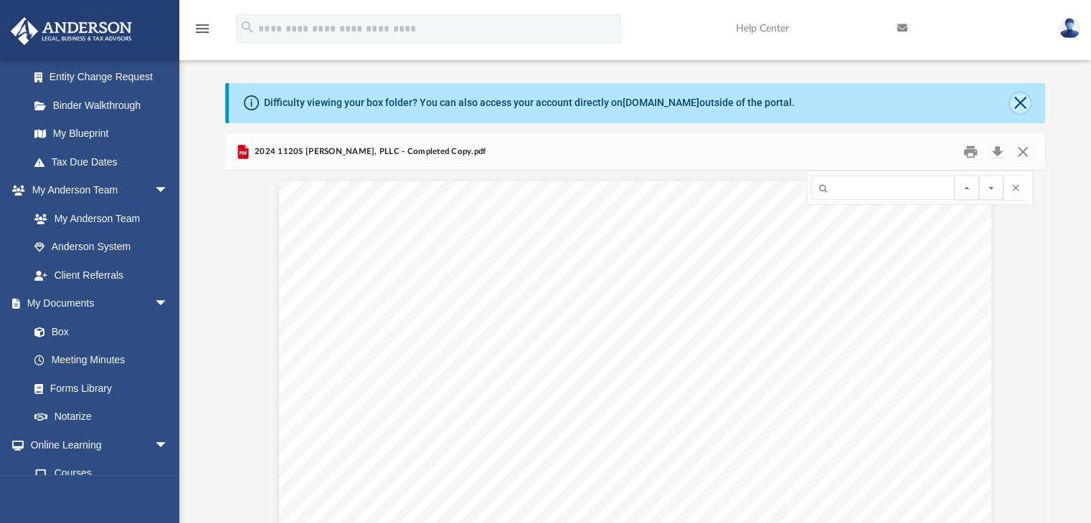
click at [1023, 98] on button "Close" at bounding box center [1020, 103] width 20 height 20
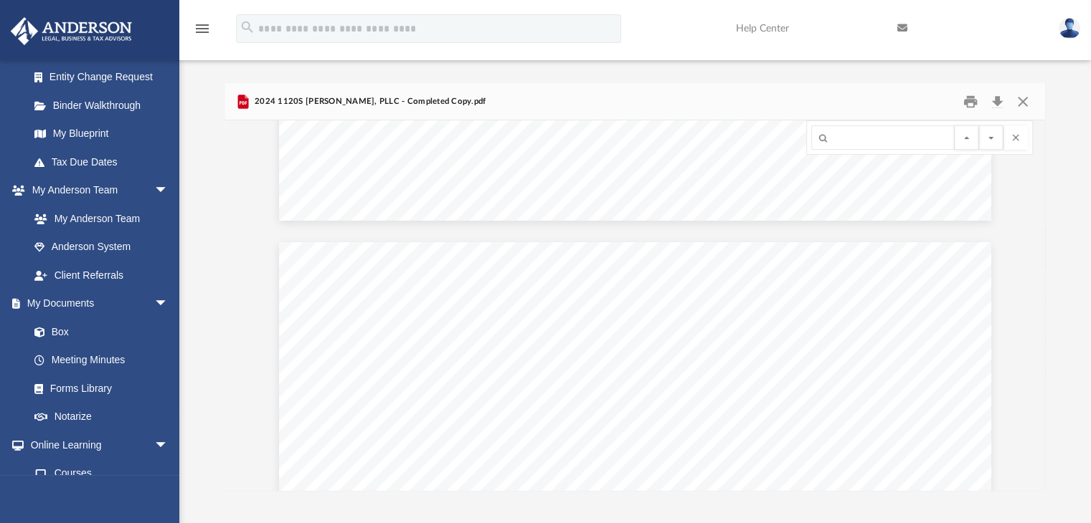
scroll to position [2269, 0]
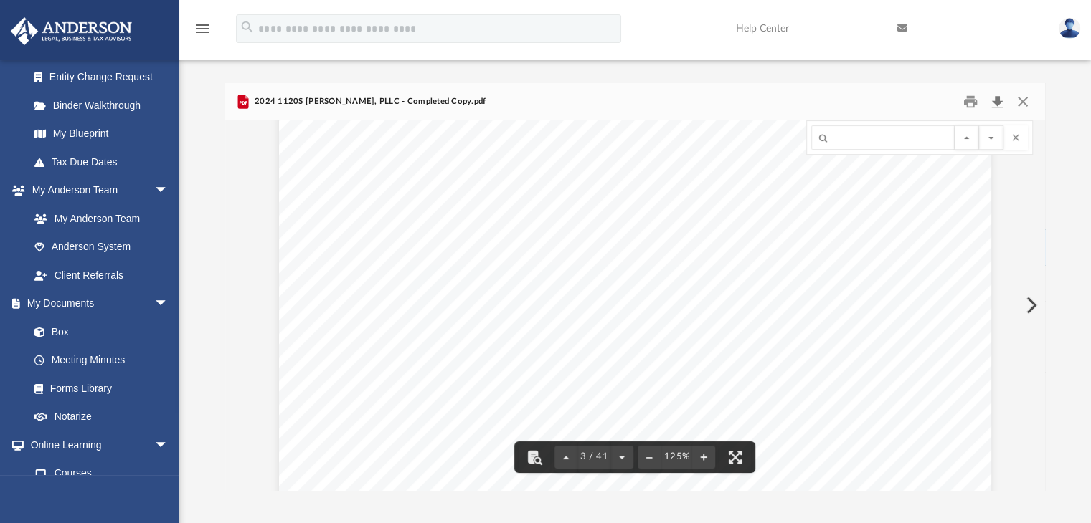
click at [995, 95] on button "Download" at bounding box center [997, 101] width 26 height 22
click at [1021, 101] on button "Close" at bounding box center [1023, 101] width 26 height 22
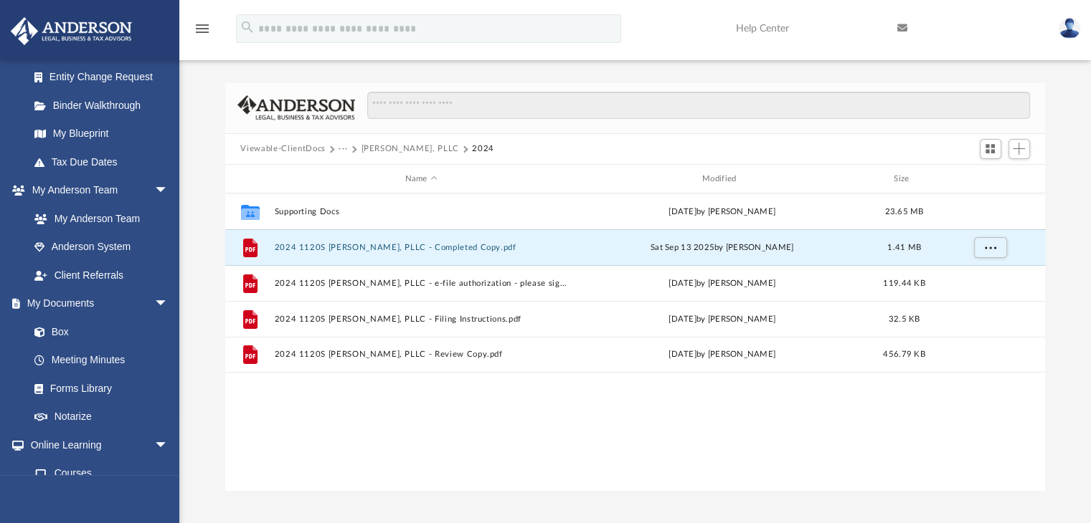
click at [287, 143] on button "Viewable-ClientDocs" at bounding box center [282, 149] width 85 height 13
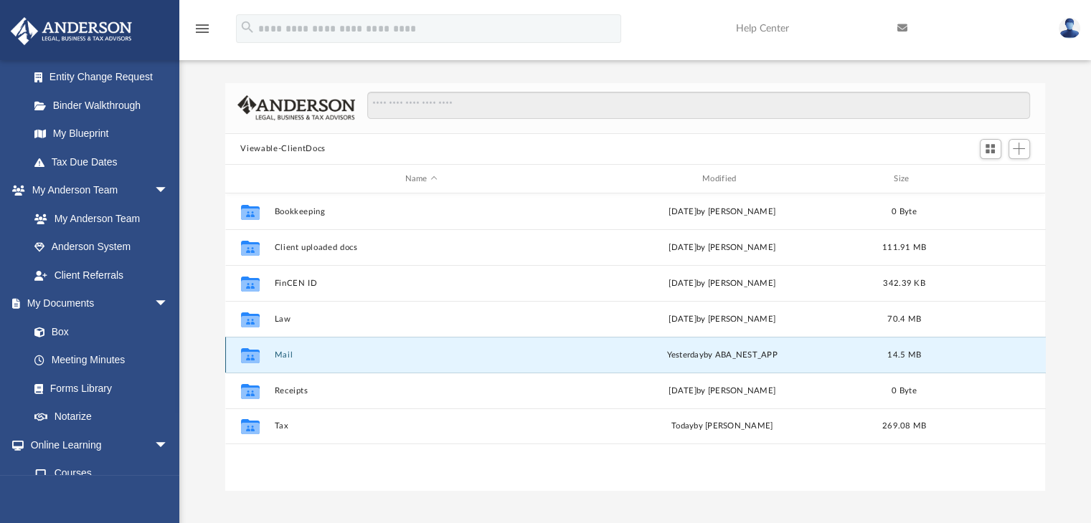
click at [306, 356] on button "Mail" at bounding box center [421, 355] width 294 height 9
click at [280, 359] on button "Mail" at bounding box center [421, 355] width 294 height 9
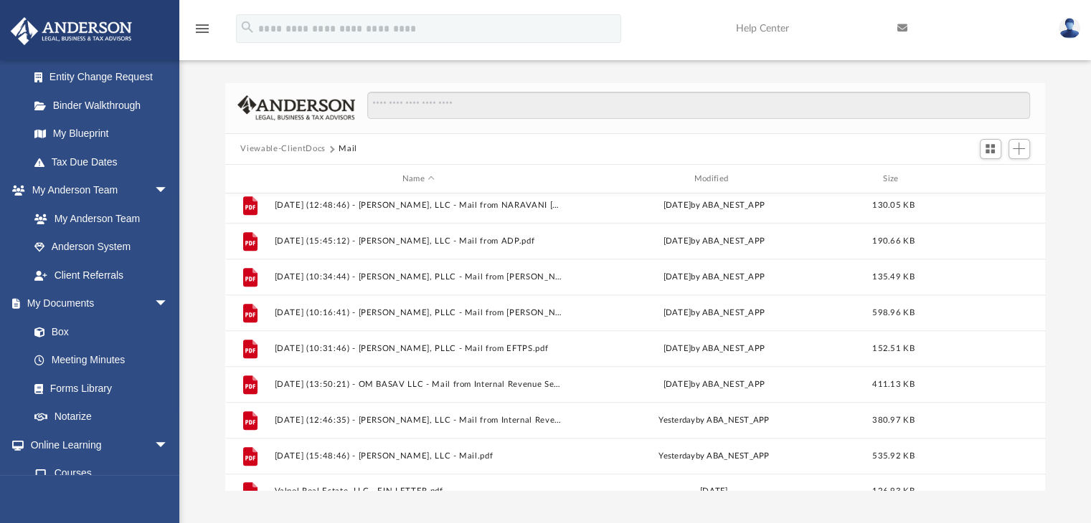
scroll to position [921, 0]
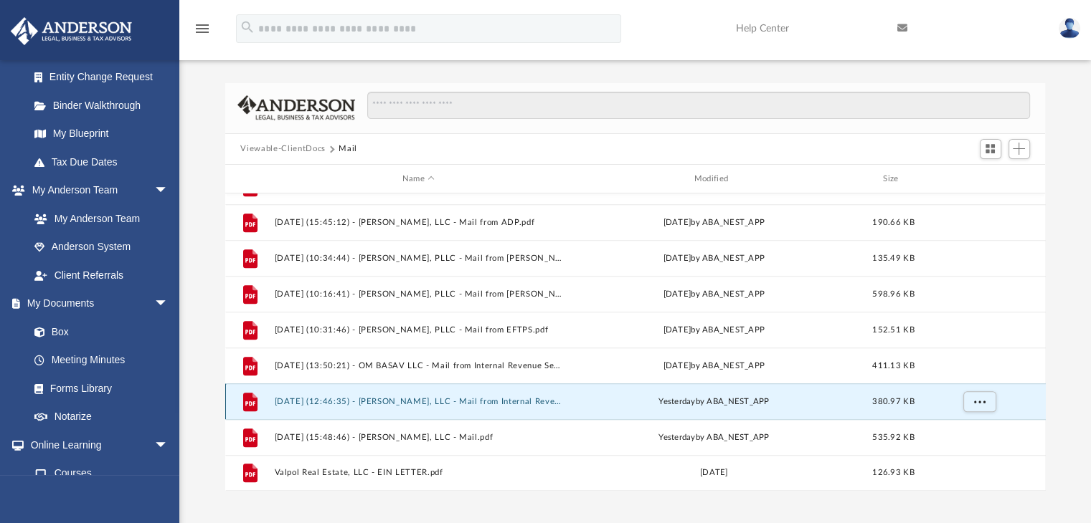
click at [408, 400] on button "2025.09.24 (12:46:35) - Naravani Basav, LLC - Mail from Internal Revenue Servic…" at bounding box center [418, 401] width 289 height 9
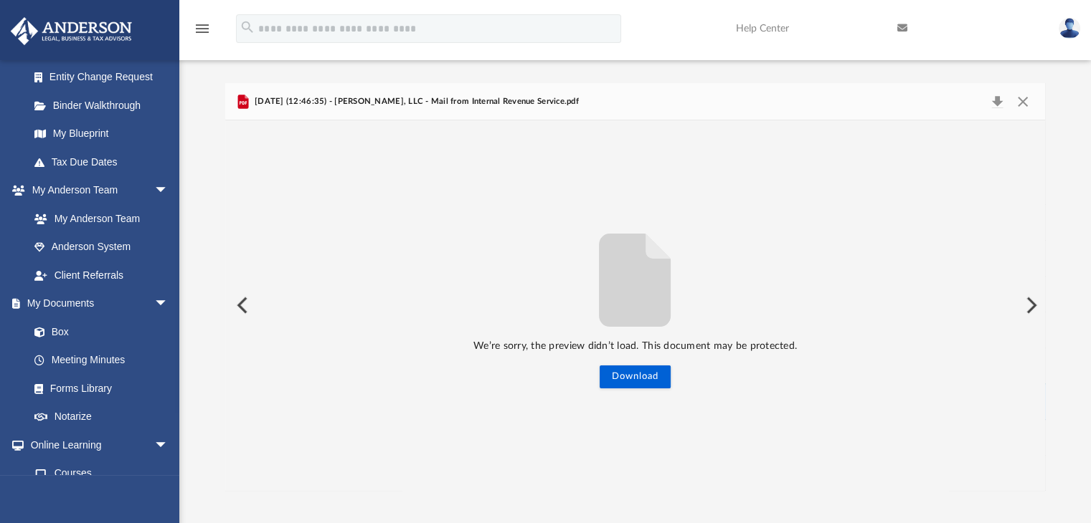
click at [244, 299] on button "Preview" at bounding box center [241, 305] width 32 height 40
click at [1028, 302] on button "Preview" at bounding box center [1030, 305] width 32 height 40
click at [642, 382] on button "Download" at bounding box center [634, 377] width 71 height 23
click at [638, 382] on button "Download" at bounding box center [634, 377] width 71 height 23
click at [643, 379] on button "Download" at bounding box center [634, 377] width 71 height 23
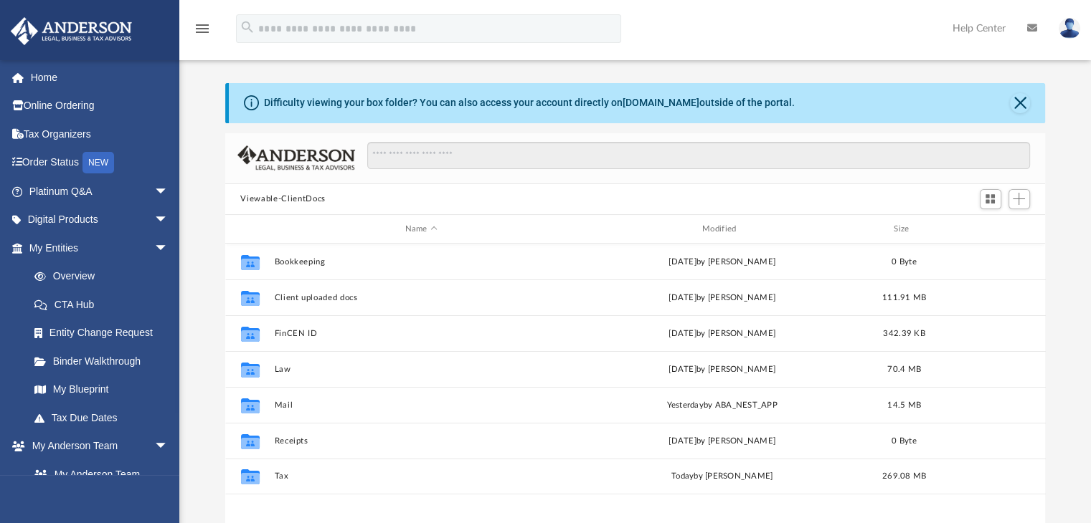
scroll to position [315, 809]
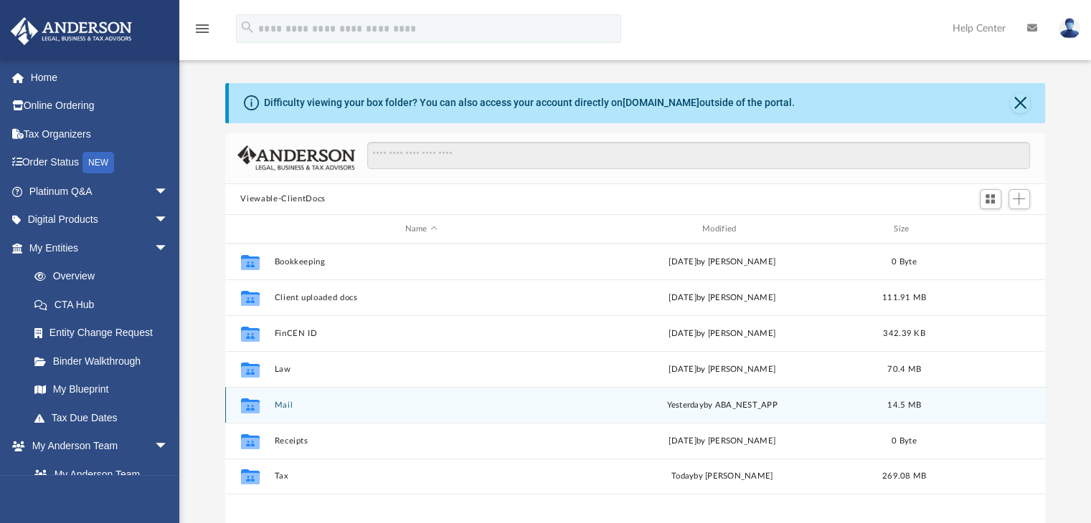
click at [283, 405] on button "Mail" at bounding box center [421, 405] width 294 height 9
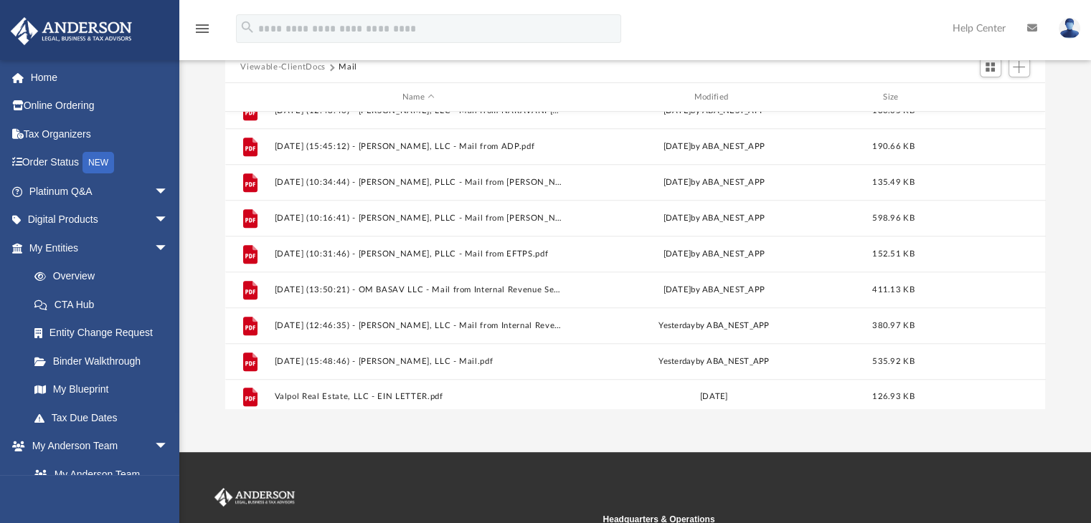
scroll to position [921, 0]
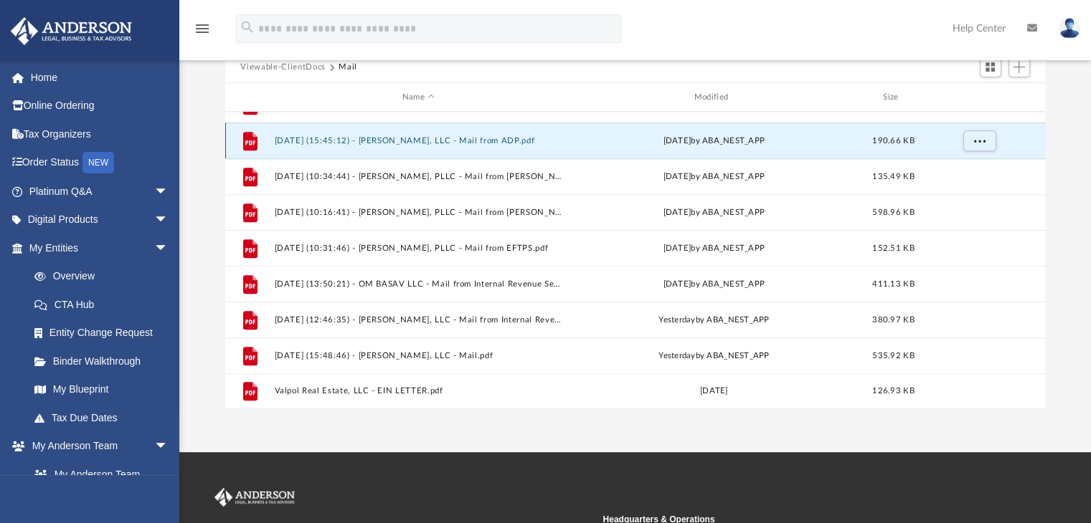
click at [440, 136] on button "[DATE] (15:45:12) - [PERSON_NAME], LLC - Mail from ADP.pdf" at bounding box center [418, 140] width 289 height 9
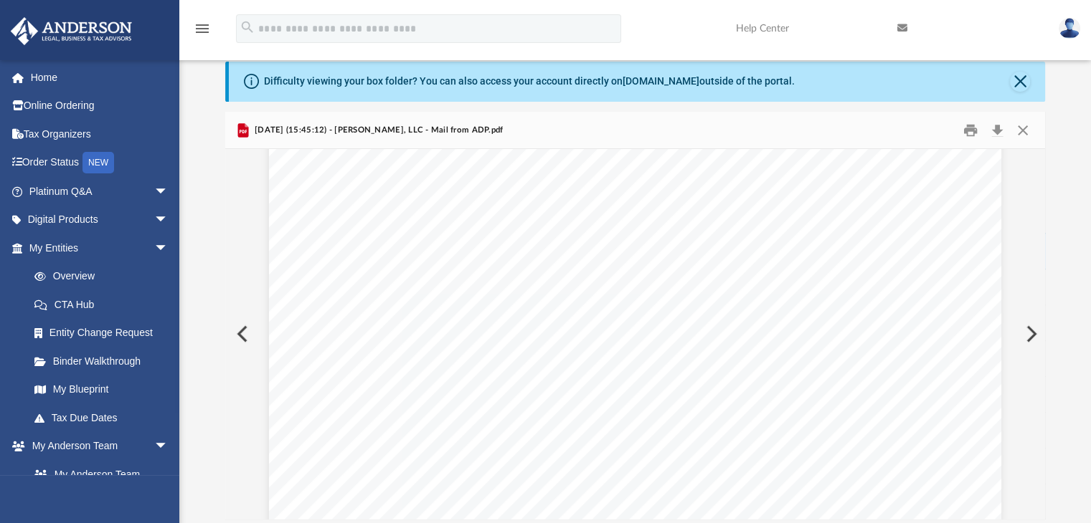
scroll to position [0, 0]
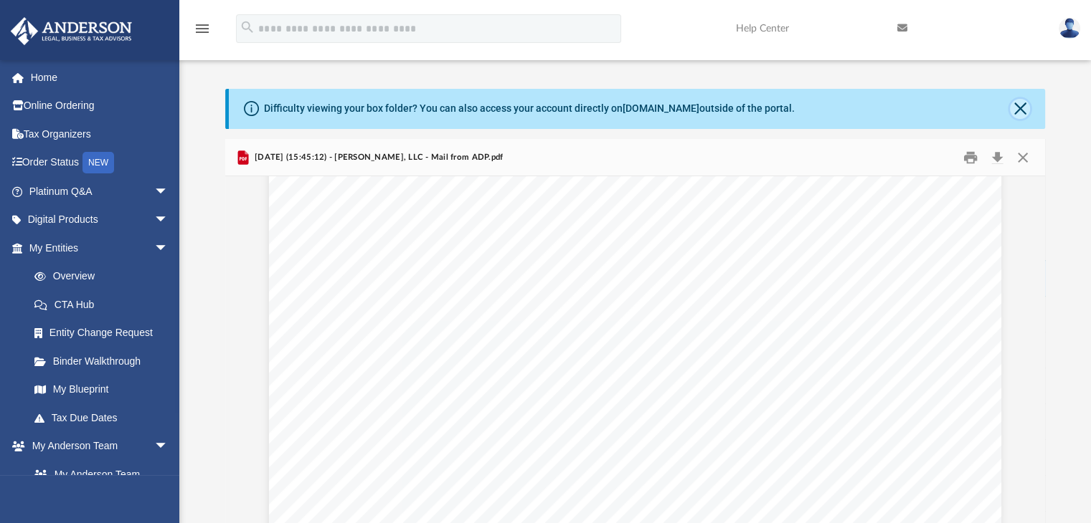
click at [1015, 105] on button "Close" at bounding box center [1020, 109] width 20 height 20
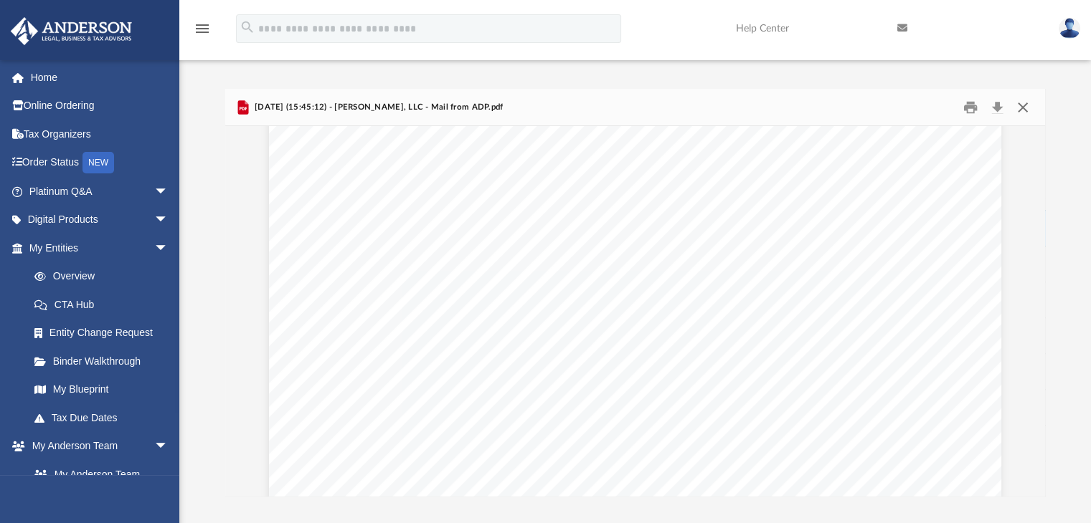
click at [1021, 102] on button "Close" at bounding box center [1023, 107] width 26 height 22
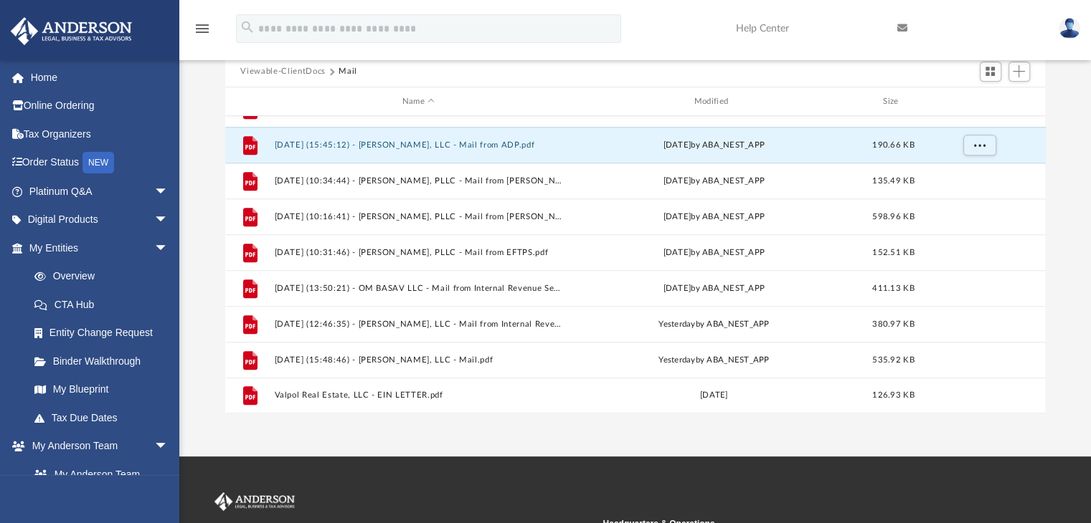
scroll to position [85, 0]
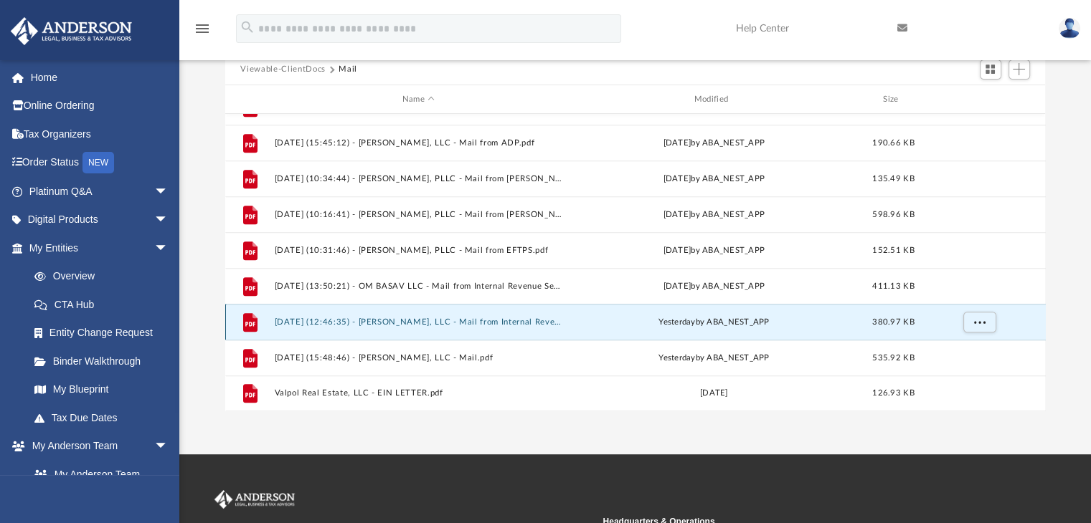
click at [503, 323] on button "2025.09.24 (12:46:35) - Naravani Basav, LLC - Mail from Internal Revenue Servic…" at bounding box center [418, 322] width 289 height 9
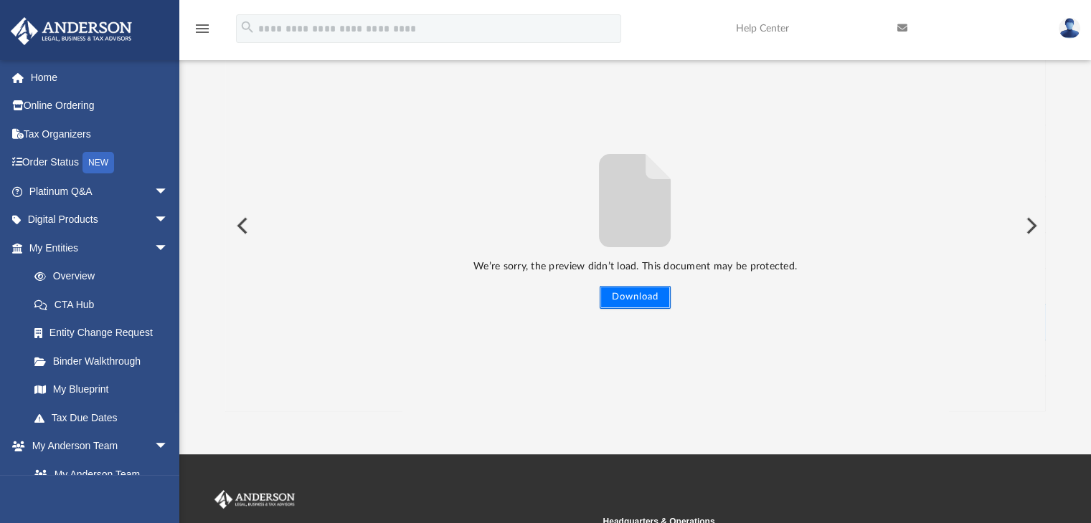
click at [641, 296] on button "Download" at bounding box center [634, 297] width 71 height 23
click at [1070, 29] on img at bounding box center [1069, 28] width 22 height 21
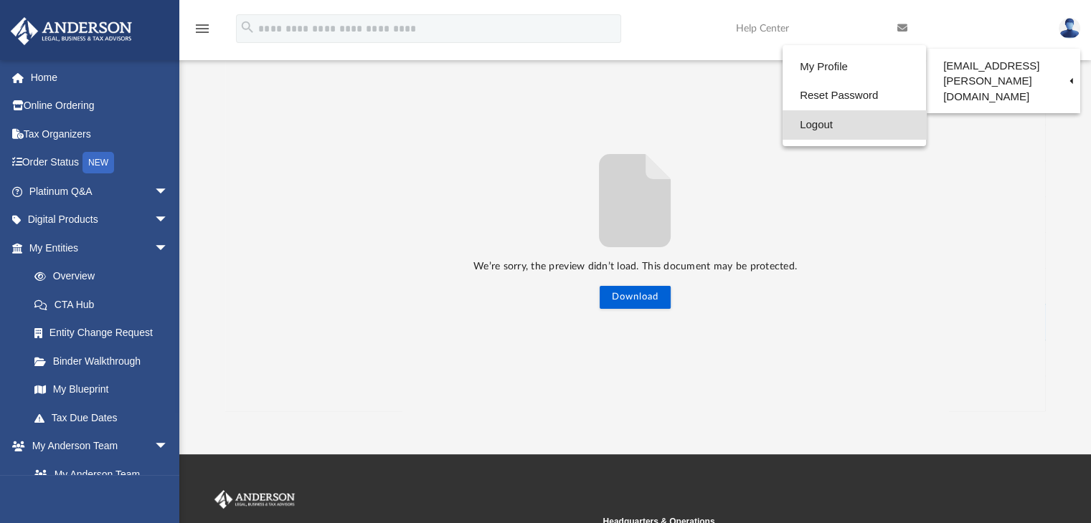
click at [803, 125] on link "Logout" at bounding box center [853, 124] width 143 height 29
